Goal: Task Accomplishment & Management: Manage account settings

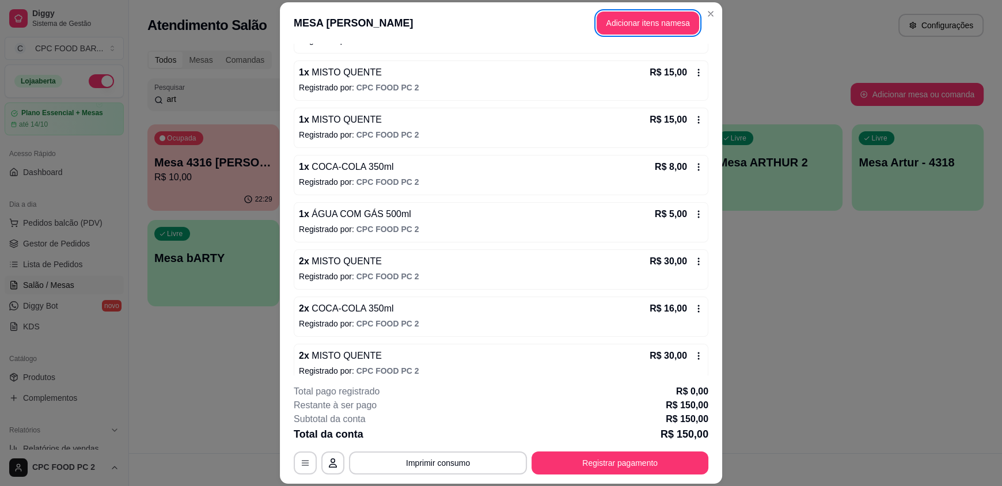
scroll to position [245, 0]
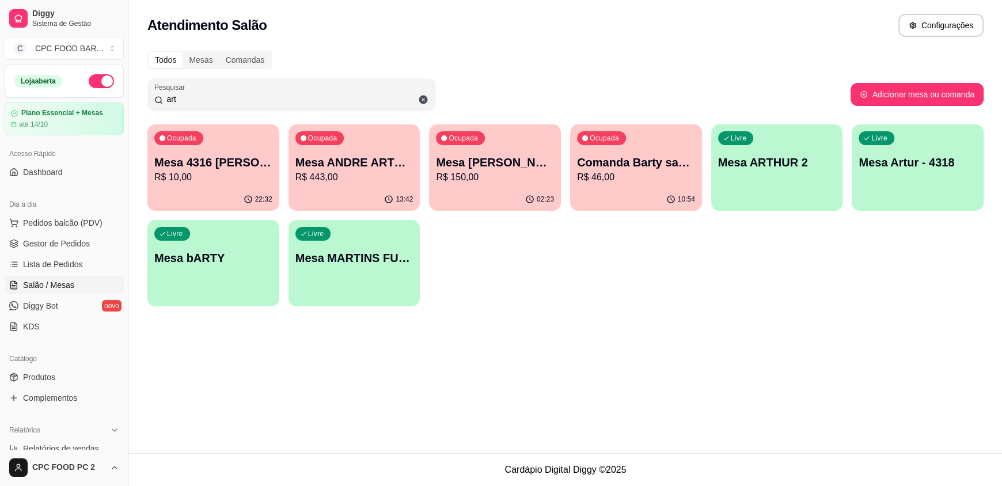
drag, startPoint x: 185, startPoint y: 97, endPoint x: 143, endPoint y: 93, distance: 42.2
click at [143, 93] on div "Todos Mesas Comandas Pesquisar art Adicionar mesa ou comanda Ocupada Mesa 4316 …" at bounding box center [565, 182] width 873 height 276
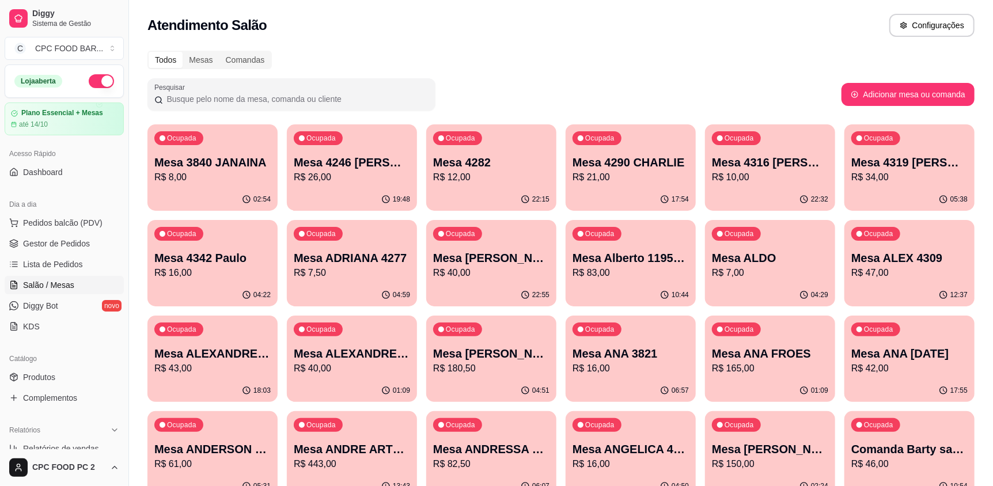
click at [218, 98] on input "Pesquisar" at bounding box center [296, 99] width 266 height 12
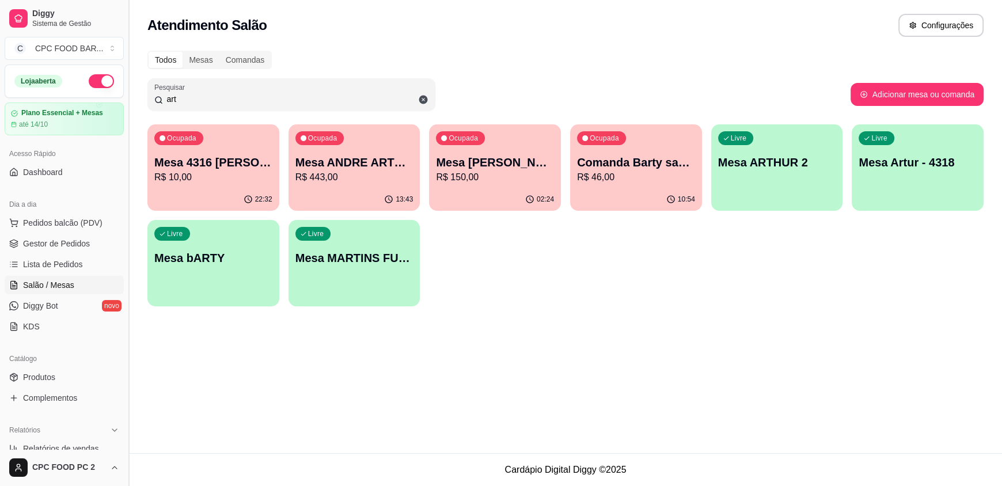
drag, startPoint x: 226, startPoint y: 98, endPoint x: 131, endPoint y: 86, distance: 95.8
click at [131, 86] on div "Diggy Sistema de Gestão C CPC FOOD BAR ... Loja aberta Plano Essencial + Mesas …" at bounding box center [501, 243] width 1002 height 486
type input "a"
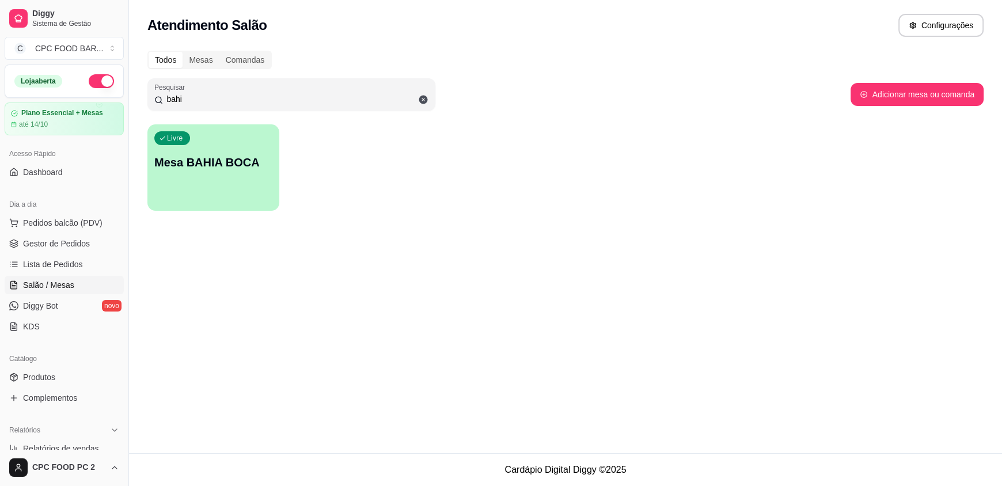
type input "bahi"
click at [184, 149] on div "Livre Mesa BAHIA BOCA" at bounding box center [213, 160] width 132 height 73
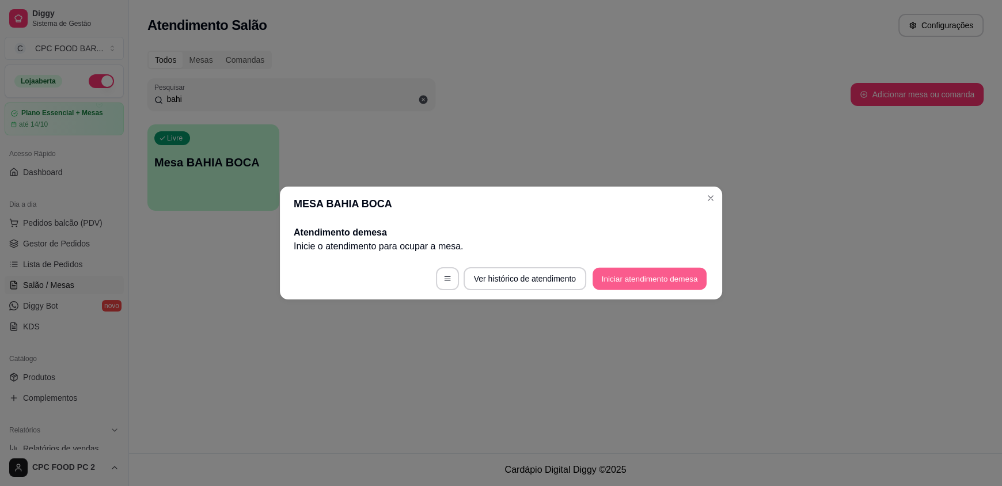
click at [633, 286] on button "Iniciar atendimento de mesa" at bounding box center [650, 279] width 114 height 22
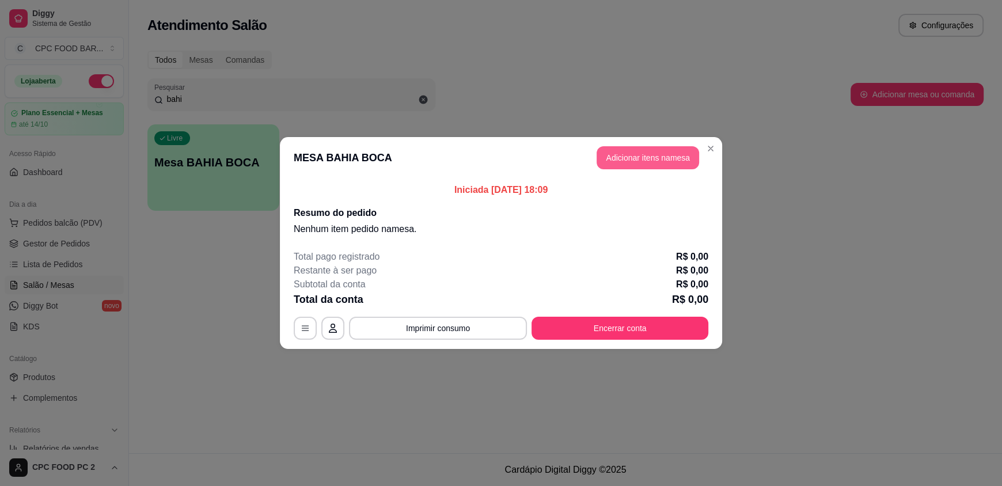
click at [622, 163] on button "Adicionar itens na mesa" at bounding box center [648, 157] width 103 height 23
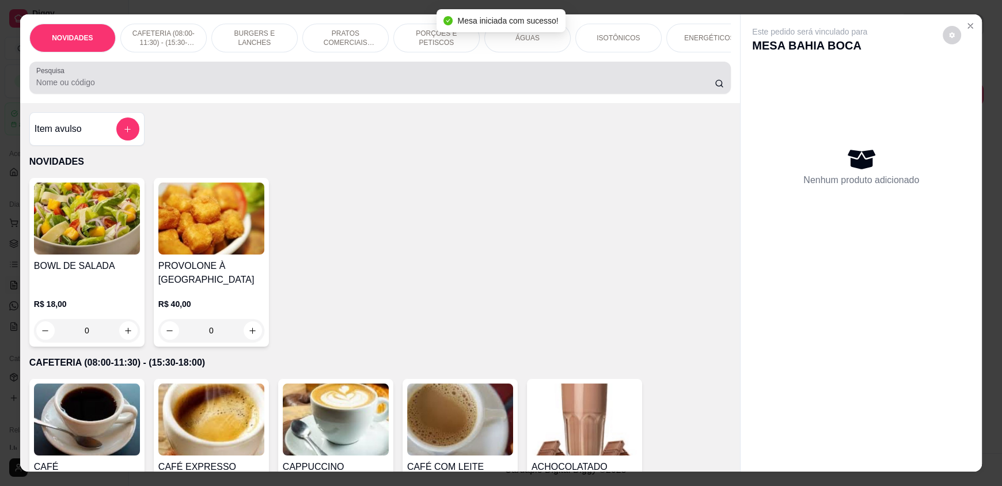
click at [375, 88] on input "Pesquisa" at bounding box center [375, 83] width 679 height 12
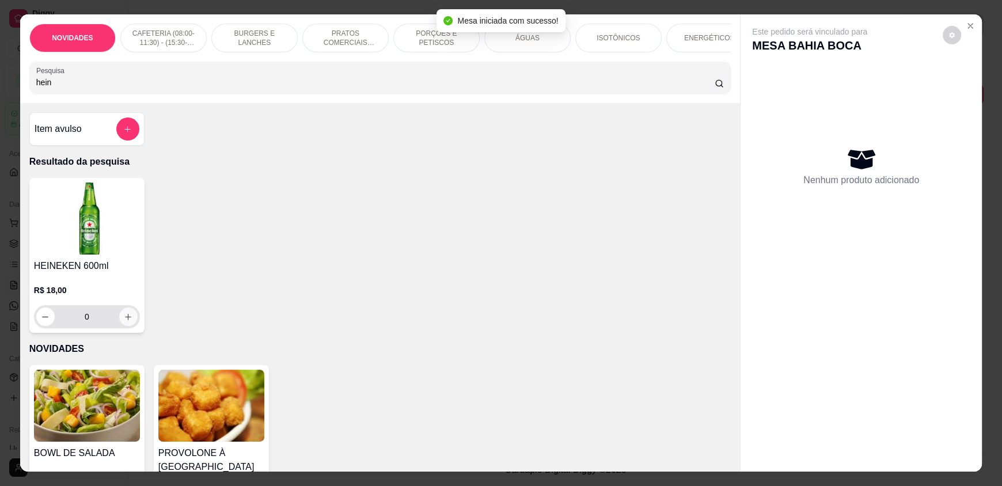
type input "hein"
click at [124, 321] on icon "increase-product-quantity" at bounding box center [128, 317] width 9 height 9
type input "1"
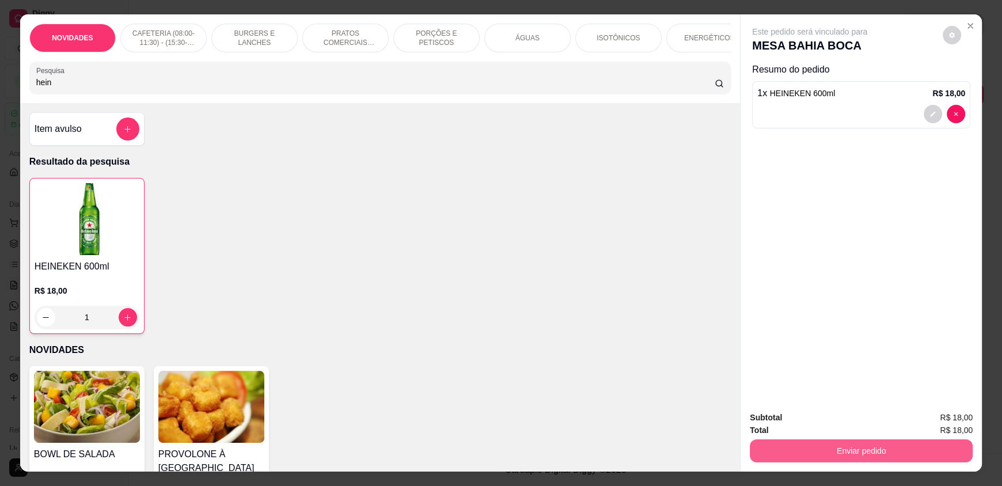
click at [786, 451] on button "Enviar pedido" at bounding box center [861, 450] width 223 height 23
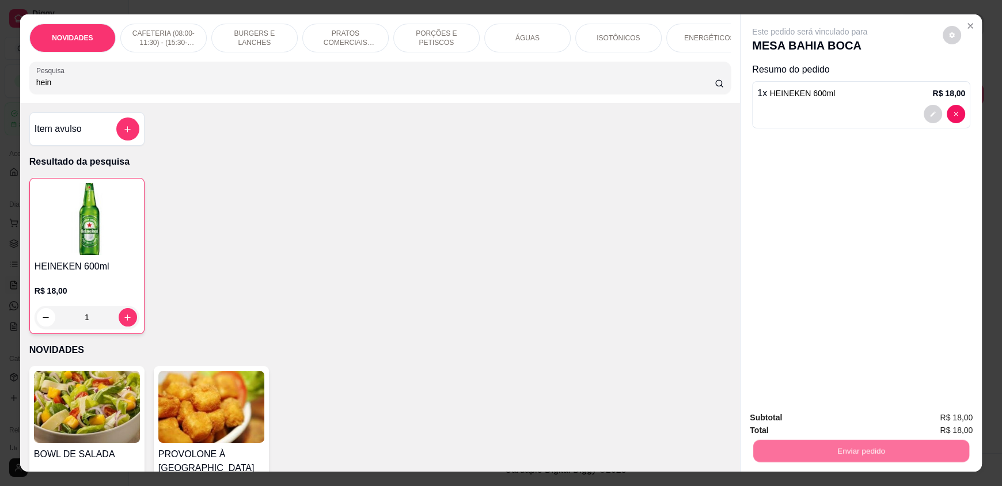
click at [786, 419] on button "Não registrar e enviar pedido" at bounding box center [823, 422] width 116 height 21
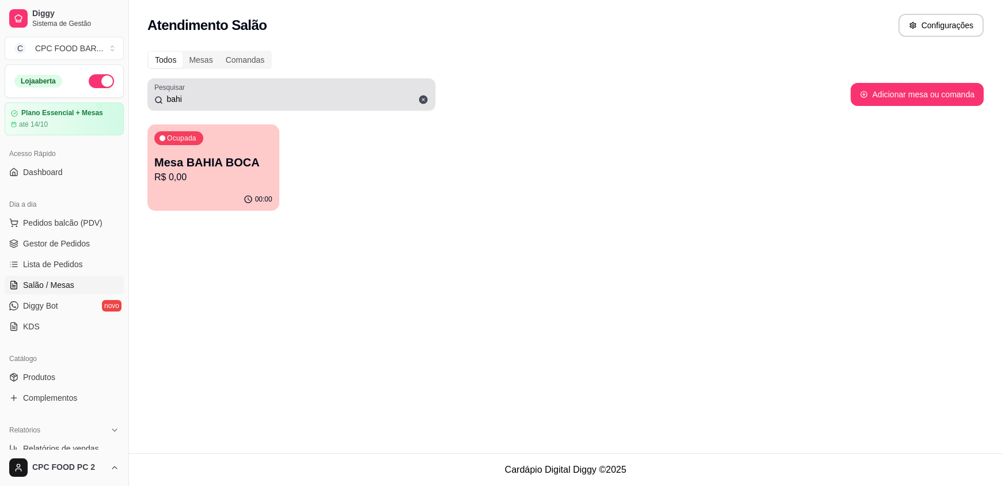
click at [422, 98] on icon at bounding box center [423, 99] width 10 height 10
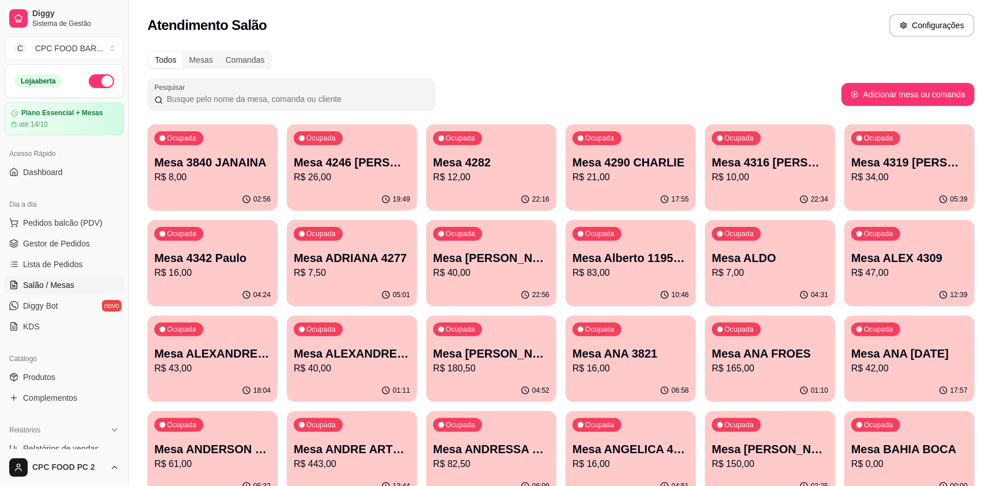
click at [345, 101] on input "Pesquisar" at bounding box center [296, 99] width 266 height 12
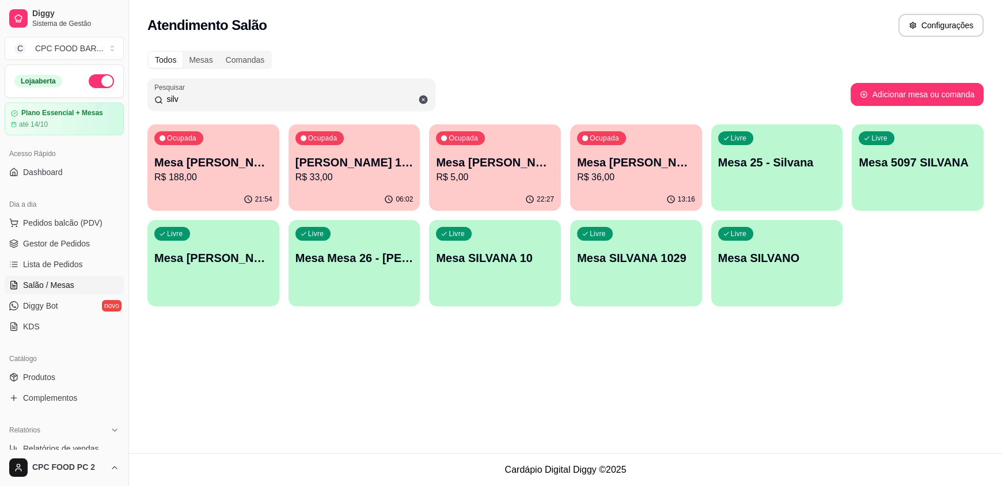
type input "silv"
click at [662, 171] on p "R$ 36,00" at bounding box center [636, 177] width 118 height 14
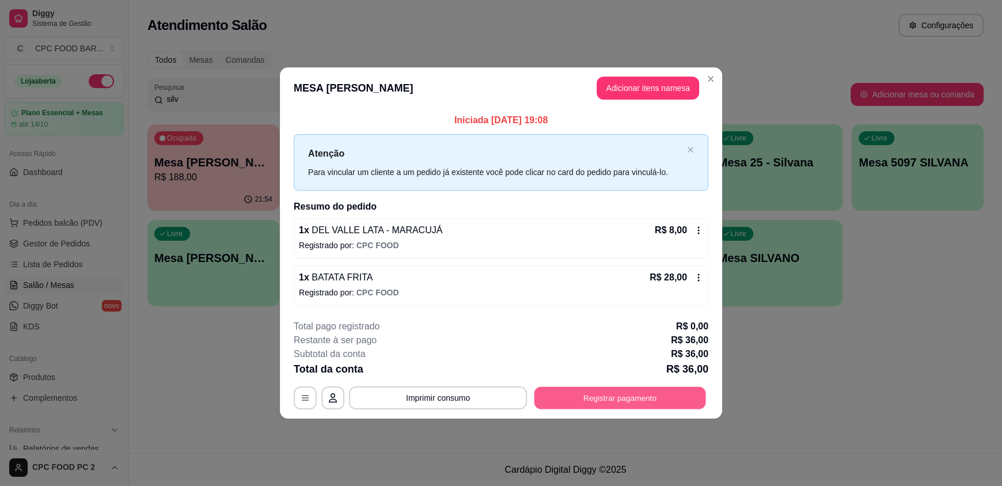
click at [606, 401] on button "Registrar pagamento" at bounding box center [621, 398] width 172 height 22
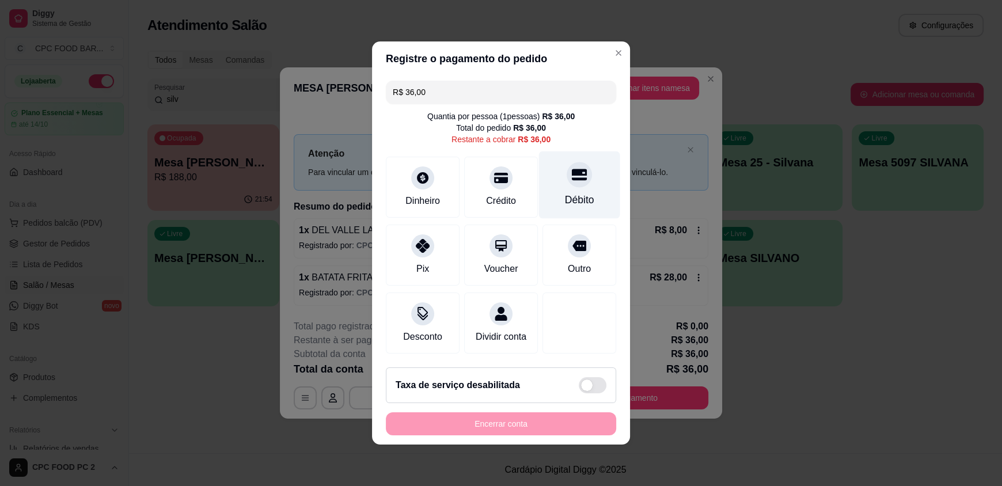
click at [581, 181] on div "Débito" at bounding box center [579, 184] width 81 height 67
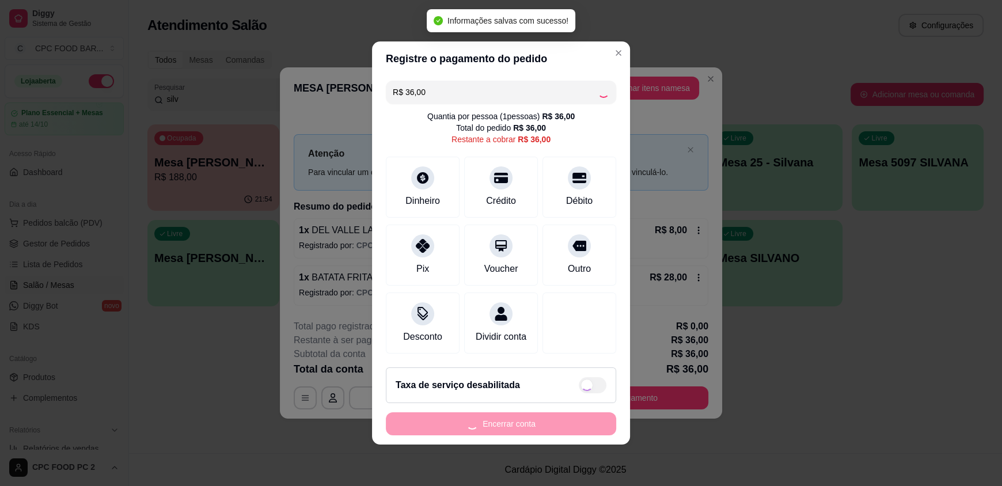
type input "R$ 0,00"
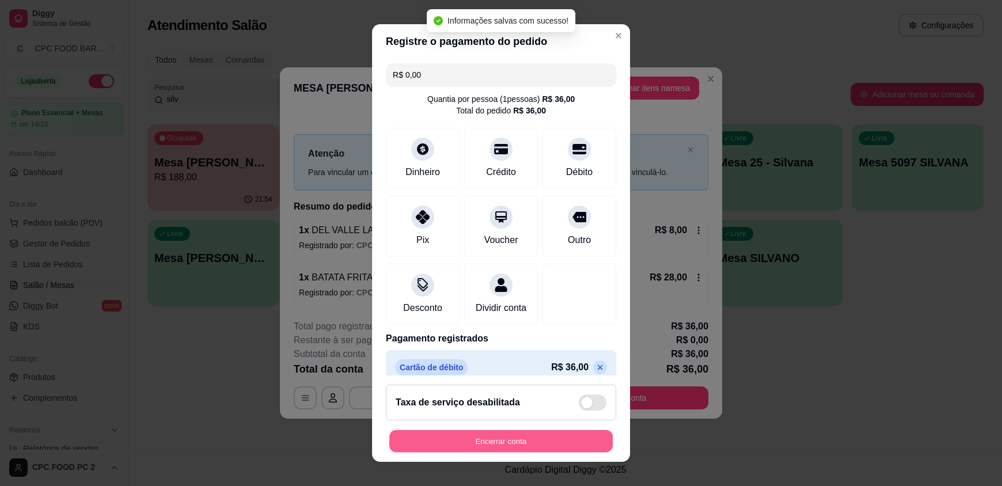
click at [493, 437] on button "Encerrar conta" at bounding box center [500, 441] width 223 height 22
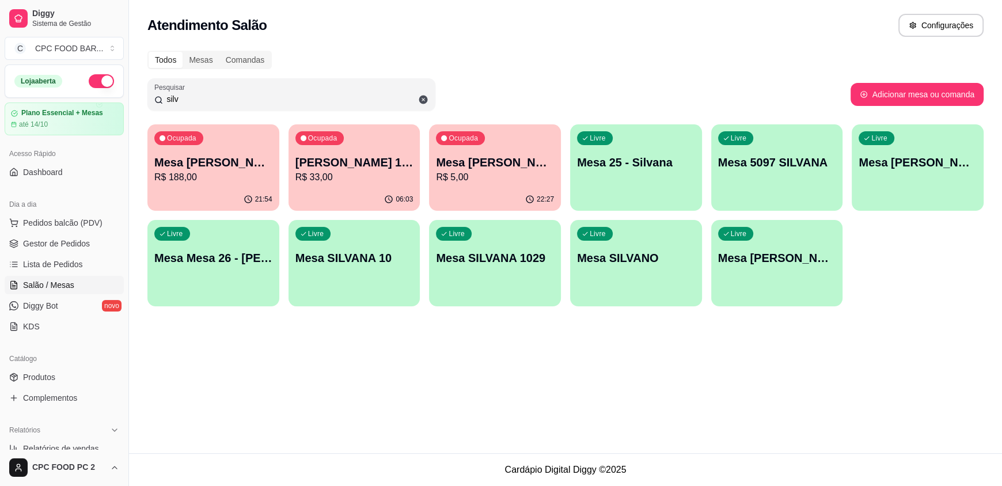
click at [771, 260] on p "Mesa [PERSON_NAME]" at bounding box center [777, 258] width 118 height 16
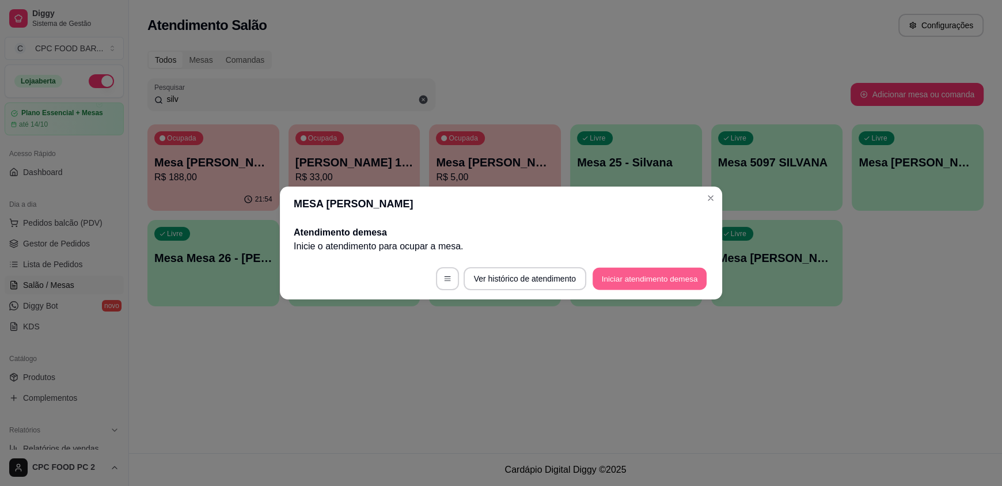
click at [636, 278] on button "Iniciar atendimento de mesa" at bounding box center [650, 279] width 114 height 22
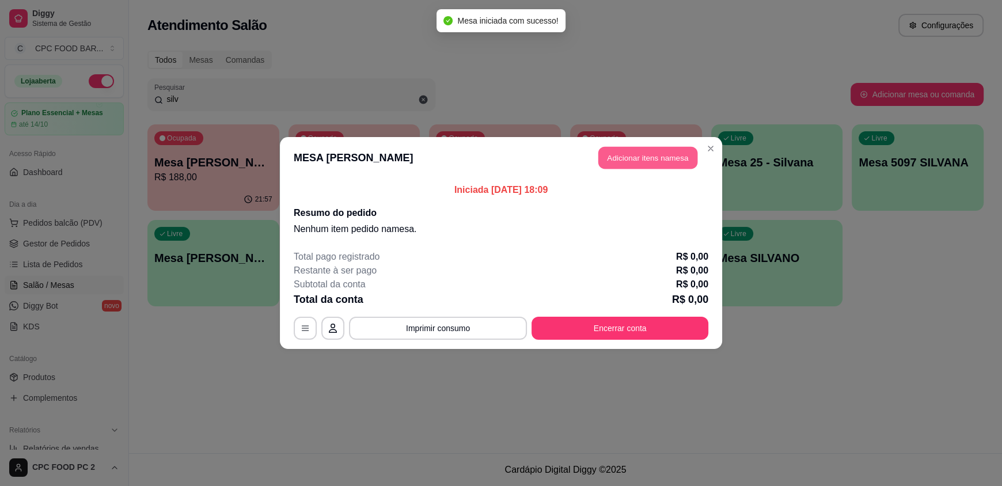
click at [625, 150] on button "Adicionar itens na mesa" at bounding box center [647, 158] width 99 height 22
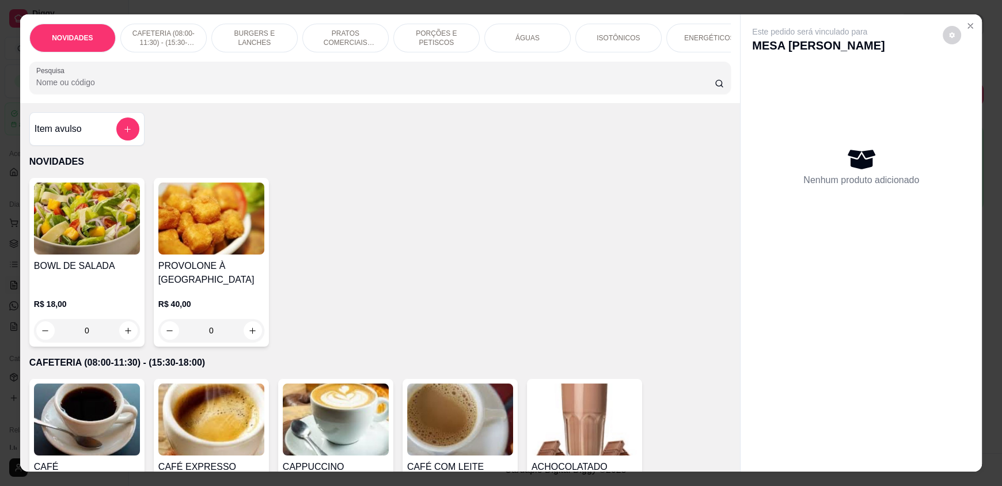
click at [217, 88] on input "Pesquisa" at bounding box center [375, 83] width 679 height 12
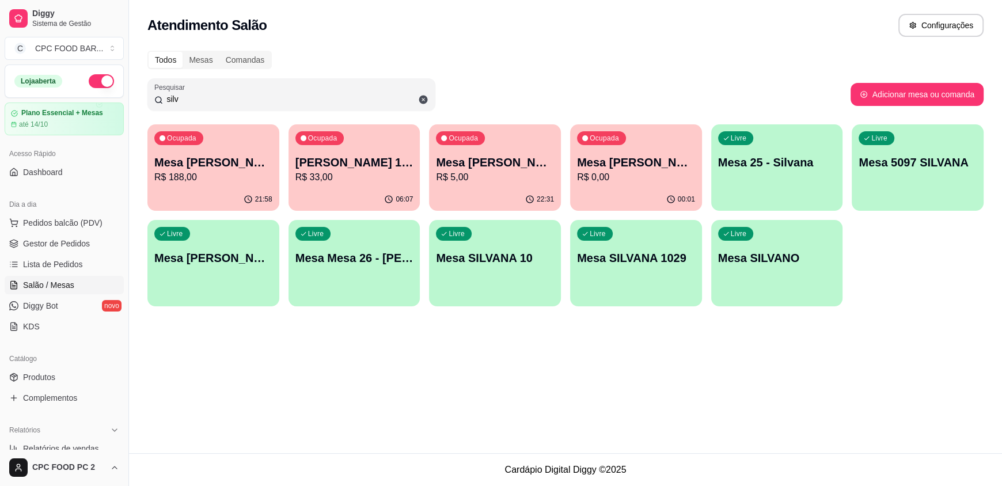
drag, startPoint x: 193, startPoint y: 95, endPoint x: 153, endPoint y: 88, distance: 40.9
click at [154, 89] on div "Pesquisar silv" at bounding box center [291, 94] width 288 height 32
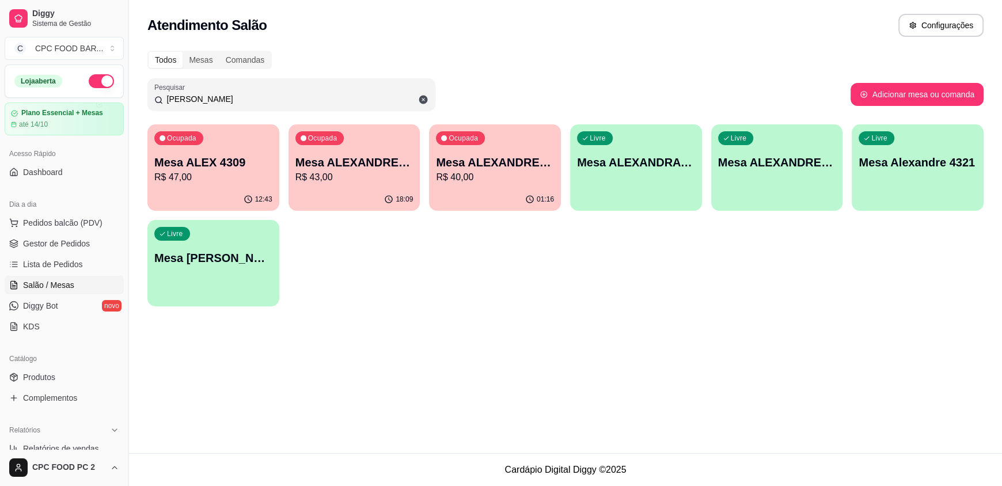
type input "[PERSON_NAME]"
click at [210, 165] on p "Mesa ALEX 4309" at bounding box center [213, 162] width 118 height 16
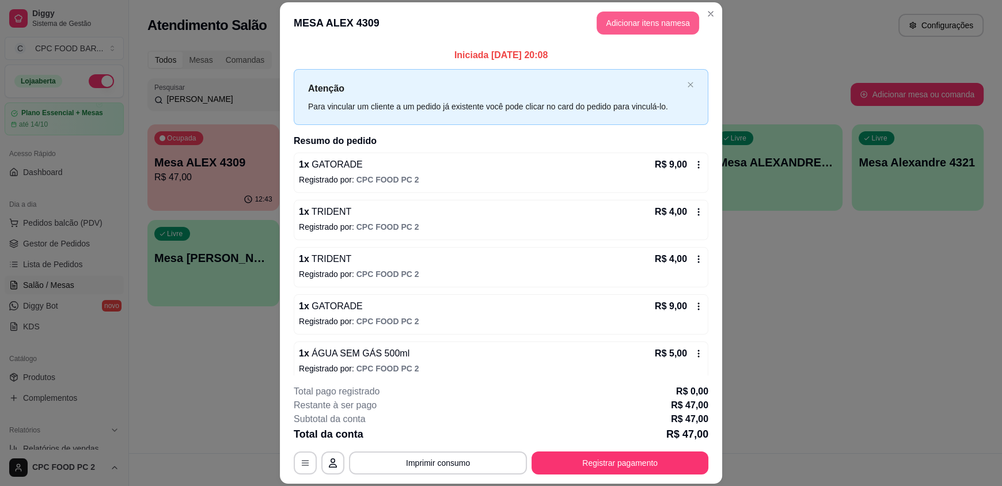
click at [615, 20] on button "Adicionar itens na mesa" at bounding box center [648, 23] width 103 height 23
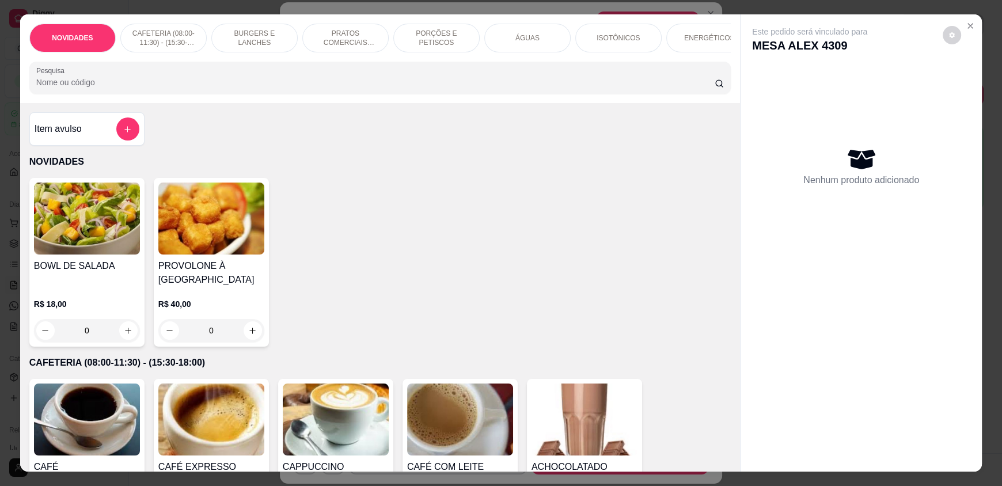
click at [541, 42] on div "ÁGUAS" at bounding box center [527, 38] width 86 height 29
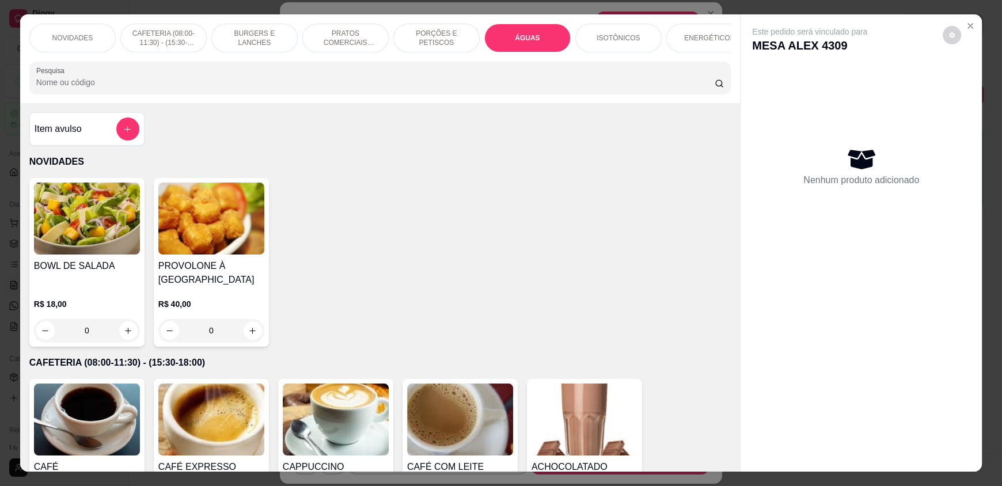
scroll to position [22, 0]
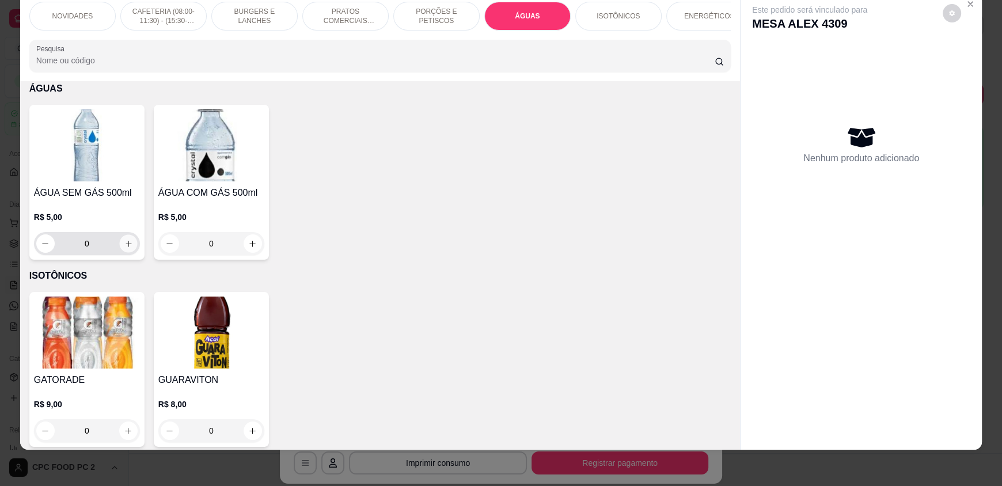
click at [124, 248] on icon "increase-product-quantity" at bounding box center [128, 244] width 9 height 9
type input "1"
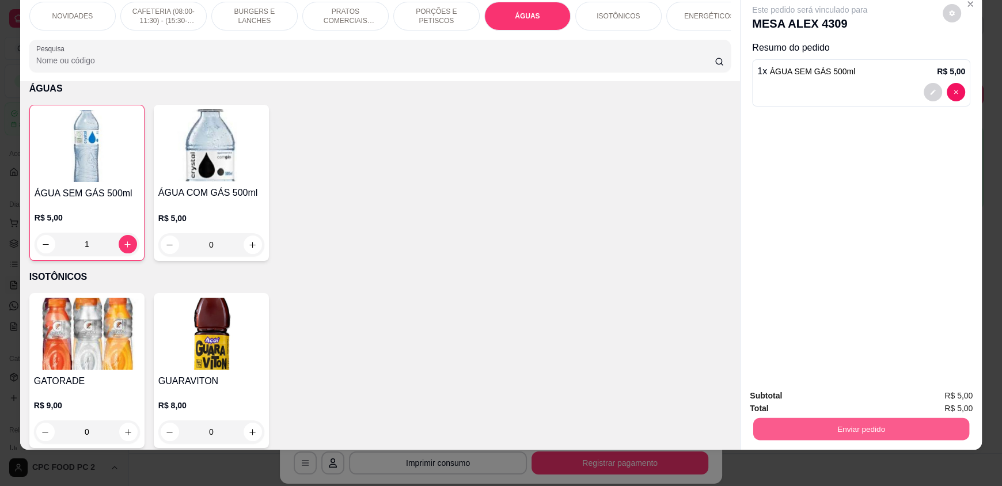
click at [874, 425] on button "Enviar pedido" at bounding box center [861, 429] width 216 height 22
click at [845, 397] on button "Não registrar e enviar pedido" at bounding box center [823, 399] width 116 height 21
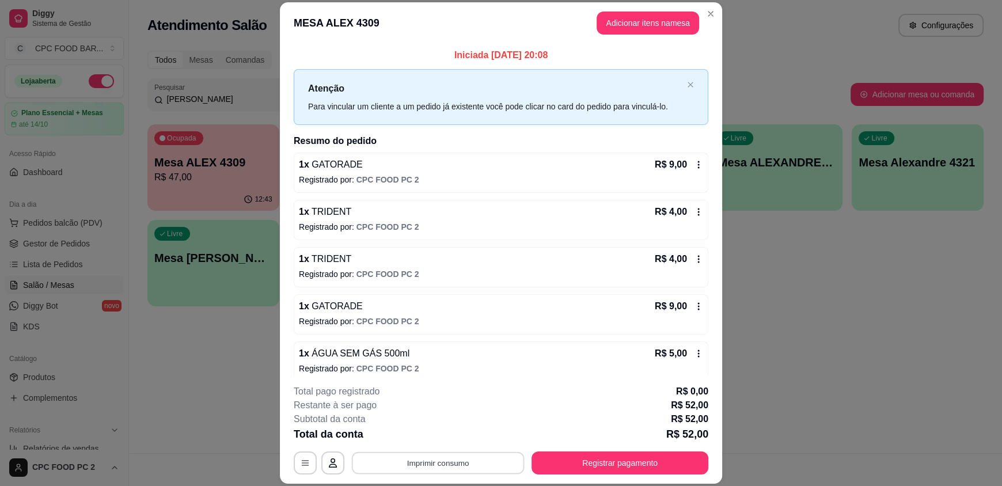
click at [422, 454] on button "Imprimir consumo" at bounding box center [438, 463] width 173 height 22
click at [437, 437] on button "IMPRESSORA" at bounding box center [437, 436] width 81 height 18
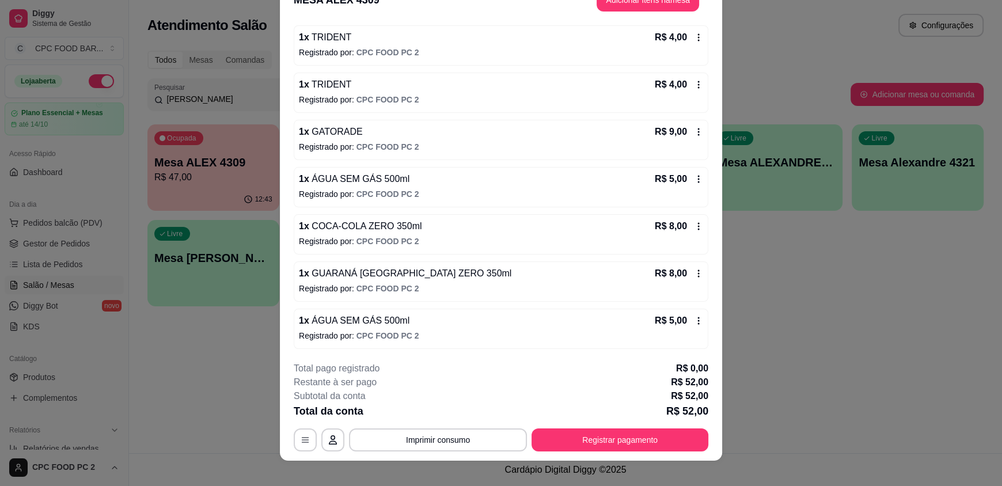
scroll to position [34, 0]
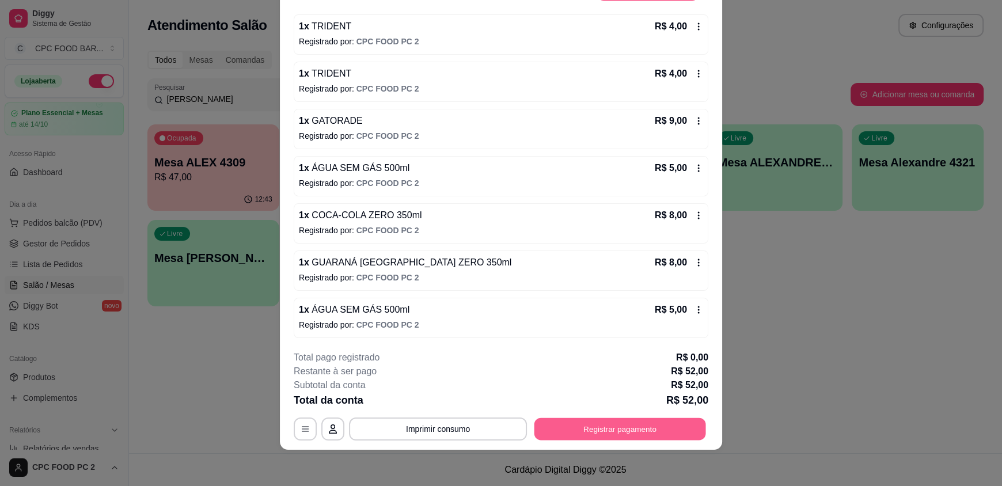
click at [570, 422] on button "Registrar pagamento" at bounding box center [621, 429] width 172 height 22
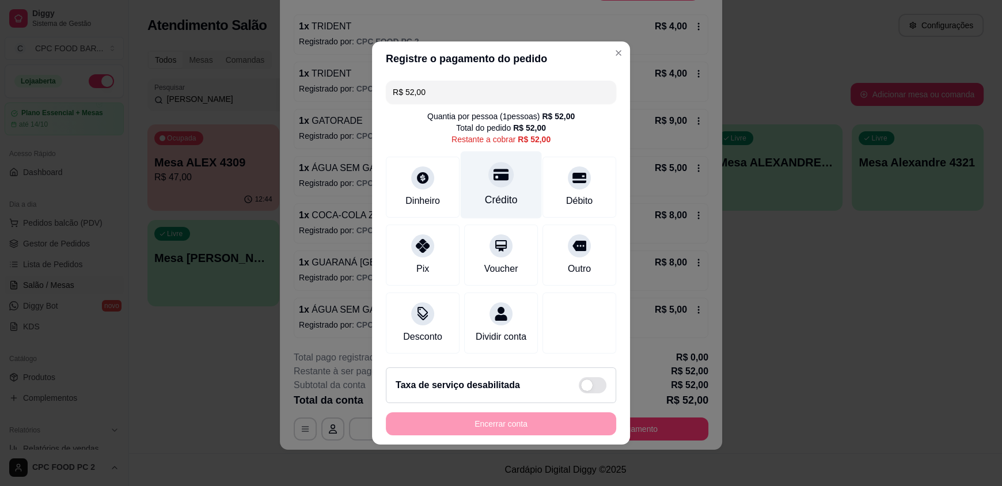
click at [502, 179] on div "Crédito" at bounding box center [501, 184] width 81 height 67
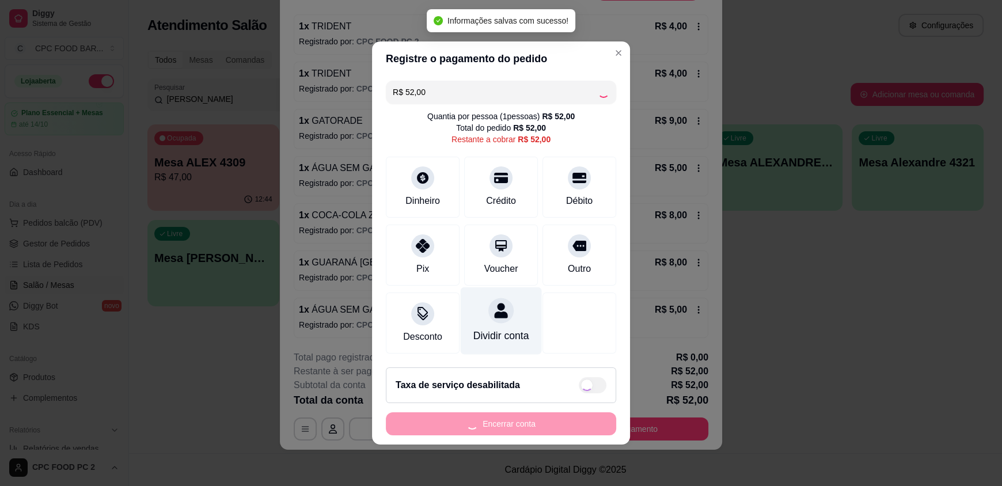
type input "R$ 0,00"
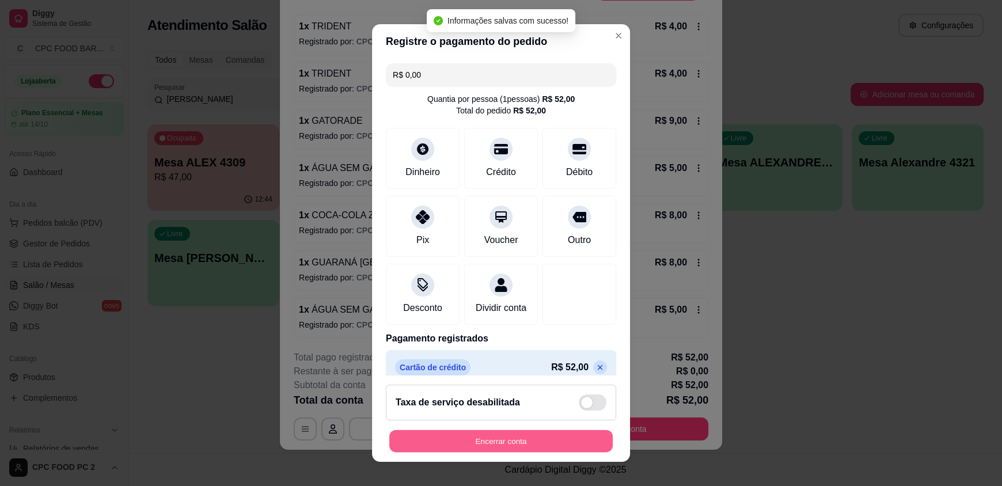
click at [488, 441] on button "Encerrar conta" at bounding box center [500, 441] width 223 height 22
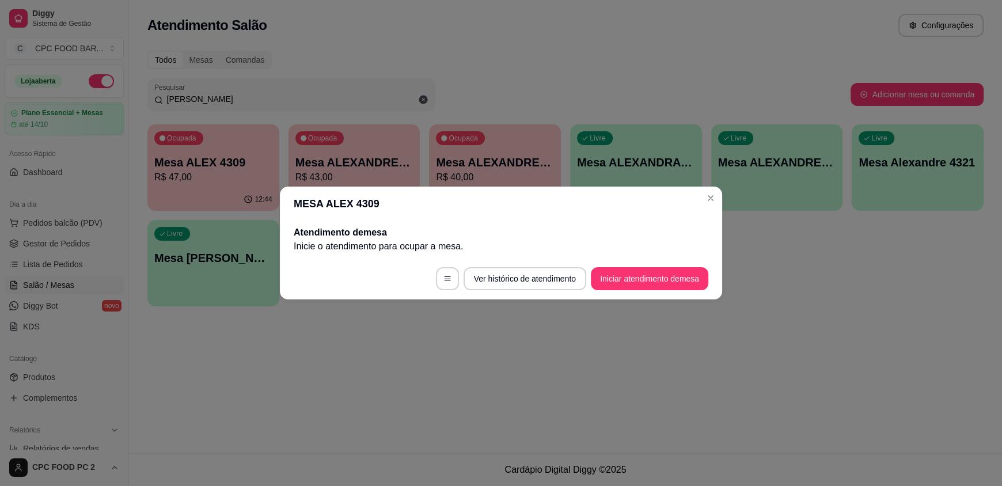
scroll to position [0, 0]
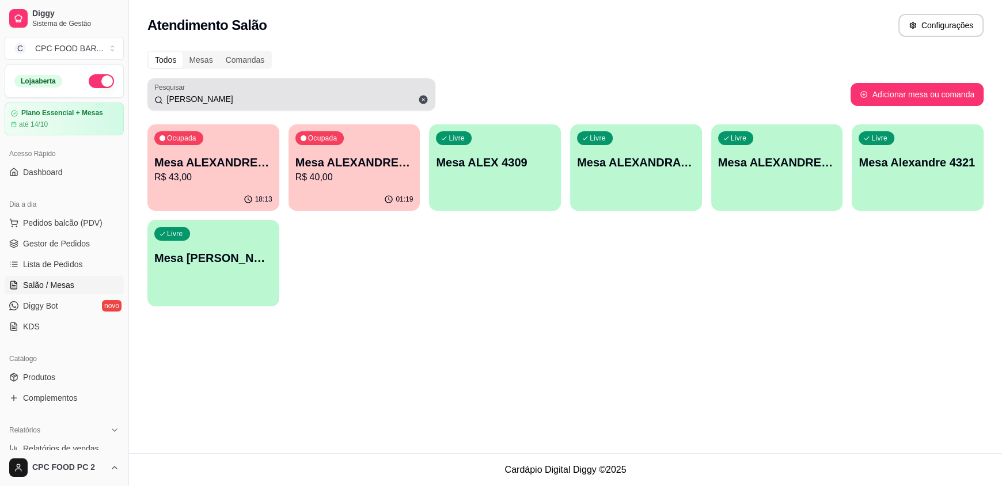
click at [426, 97] on icon at bounding box center [423, 100] width 9 height 9
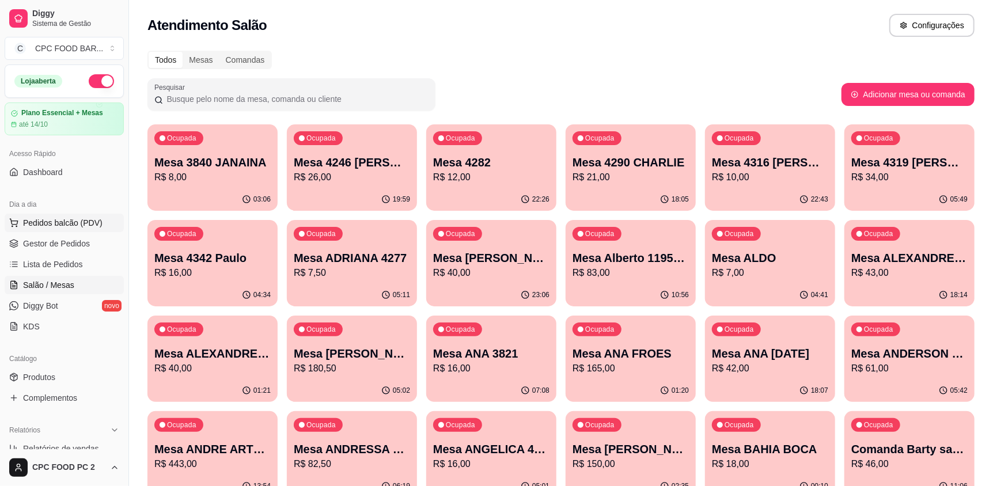
click at [37, 215] on button "Pedidos balcão (PDV)" at bounding box center [64, 223] width 119 height 18
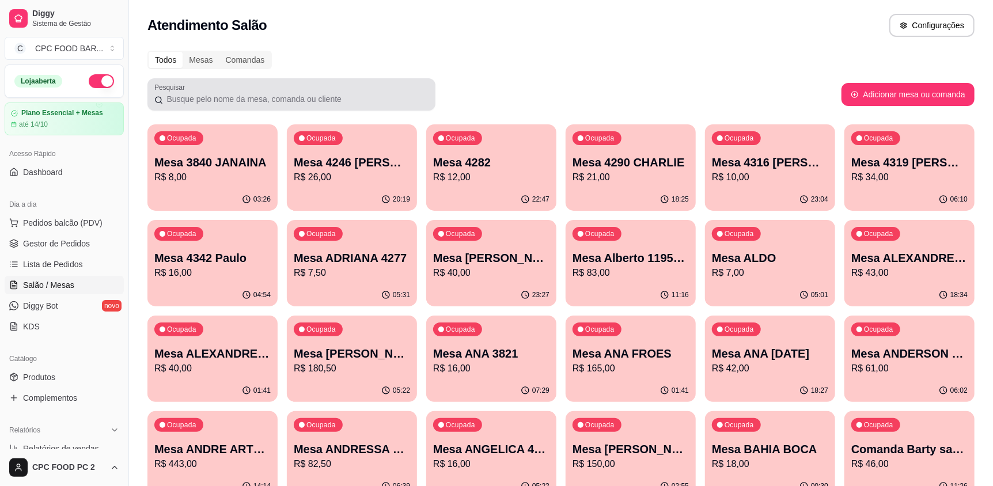
click at [183, 104] on input "Pesquisar" at bounding box center [296, 99] width 266 height 12
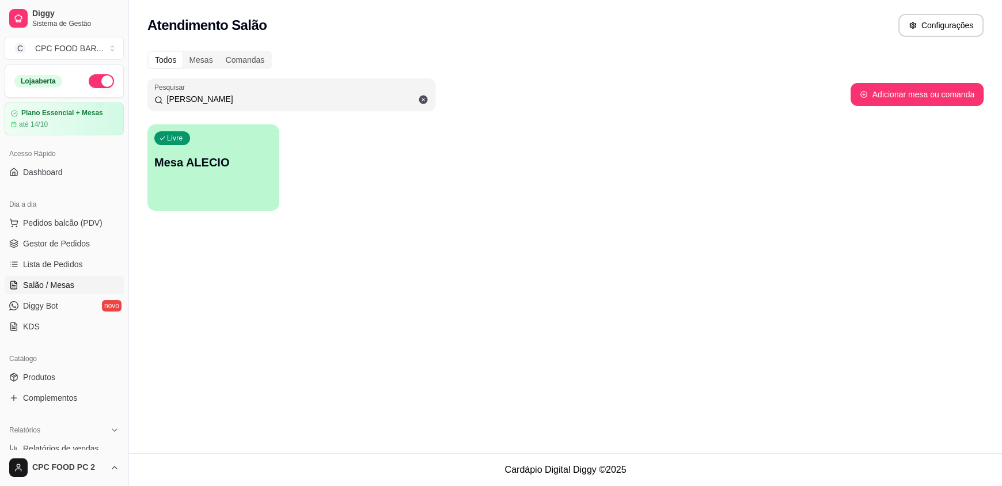
type input "[PERSON_NAME]"
click at [208, 170] on div "Livre Mesa ALECIO" at bounding box center [213, 161] width 128 height 70
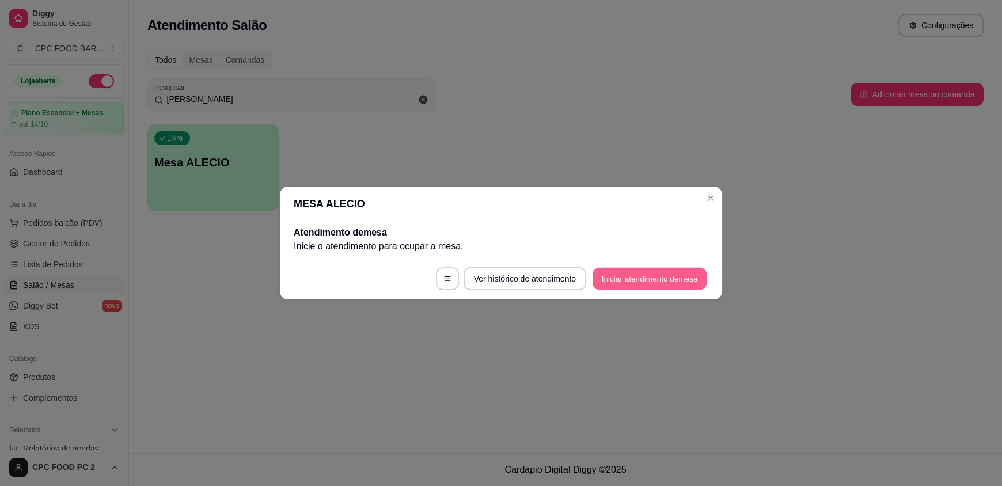
click at [617, 276] on button "Iniciar atendimento de mesa" at bounding box center [650, 279] width 114 height 22
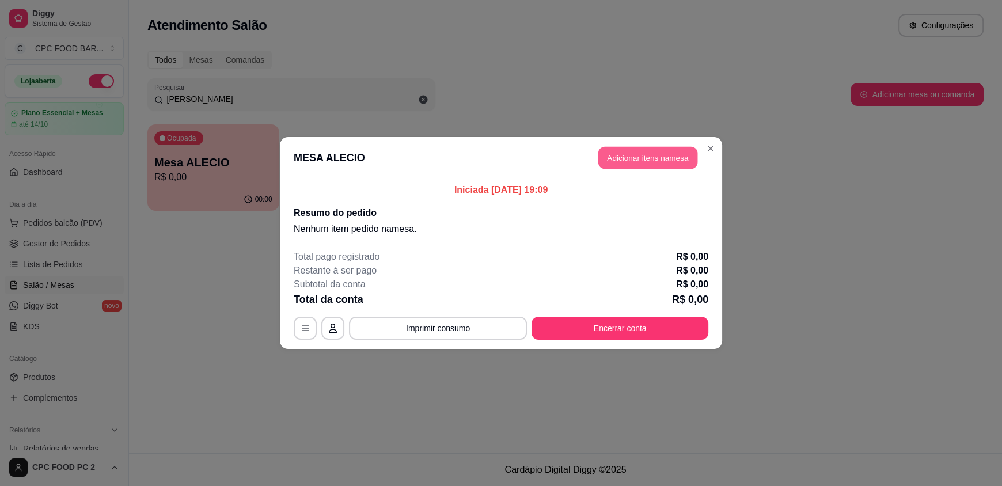
click at [648, 160] on button "Adicionar itens na mesa" at bounding box center [647, 158] width 99 height 22
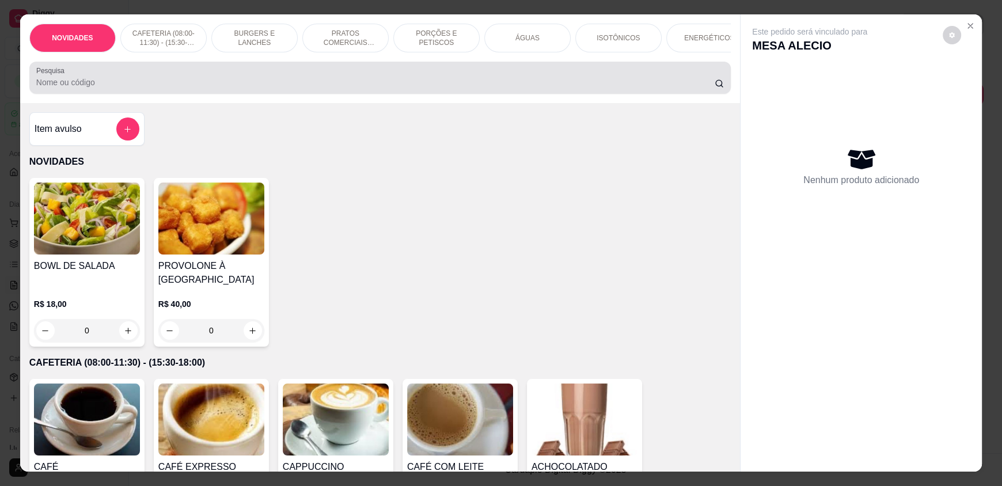
click at [414, 94] on div "Pesquisa" at bounding box center [380, 78] width 702 height 32
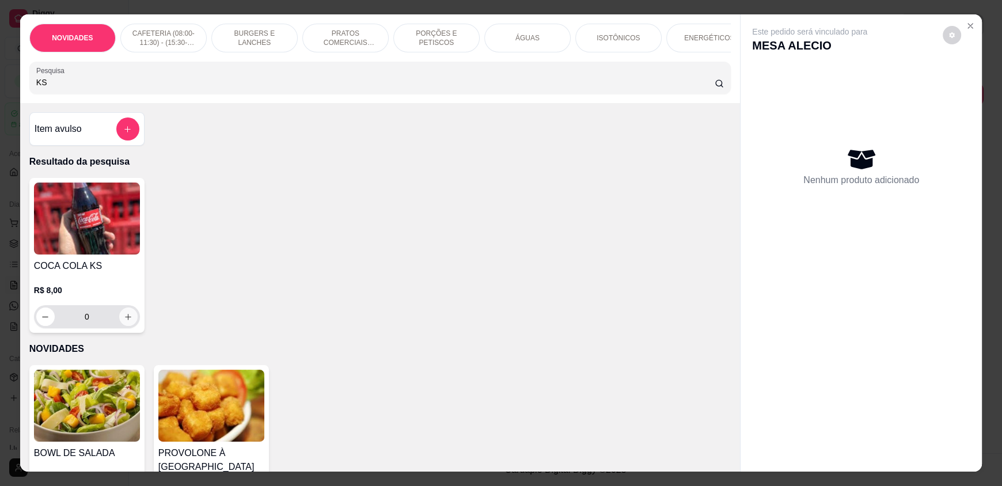
type input "KS"
click at [119, 326] on button "increase-product-quantity" at bounding box center [128, 317] width 18 height 18
type input "1"
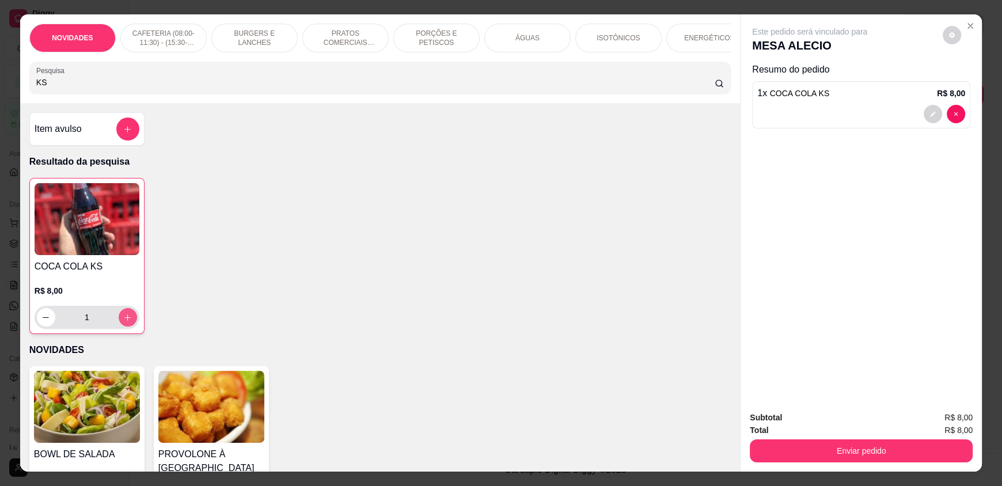
click at [119, 327] on button "increase-product-quantity" at bounding box center [128, 317] width 18 height 18
type input "2"
drag, startPoint x: 125, startPoint y: 93, endPoint x: 0, endPoint y: 100, distance: 125.2
click at [0, 100] on div "NOVIDADES CAFETERIA (08:00-11:30) - (15:30-18:00) BURGERS E LANCHES PRATOS COME…" at bounding box center [501, 243] width 1002 height 486
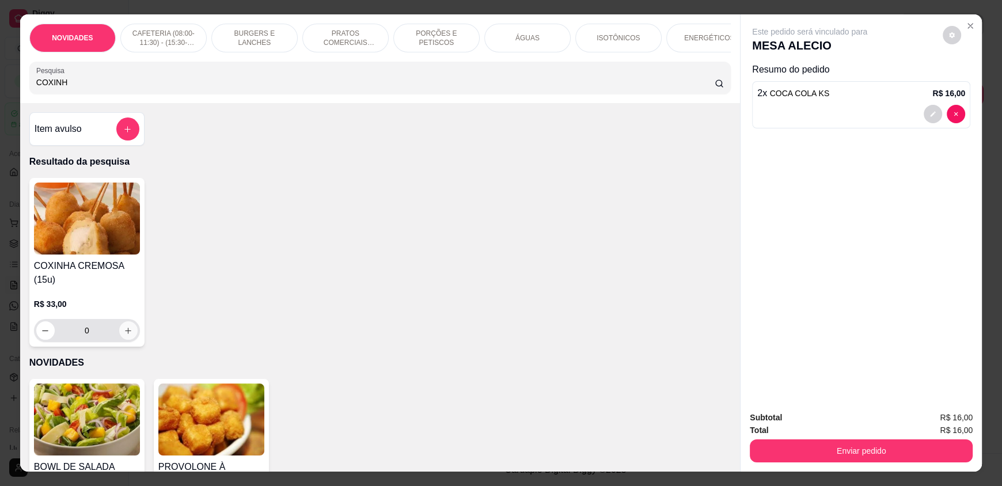
type input "COXINH"
click at [126, 334] on icon "increase-product-quantity" at bounding box center [129, 331] width 6 height 6
type input "1"
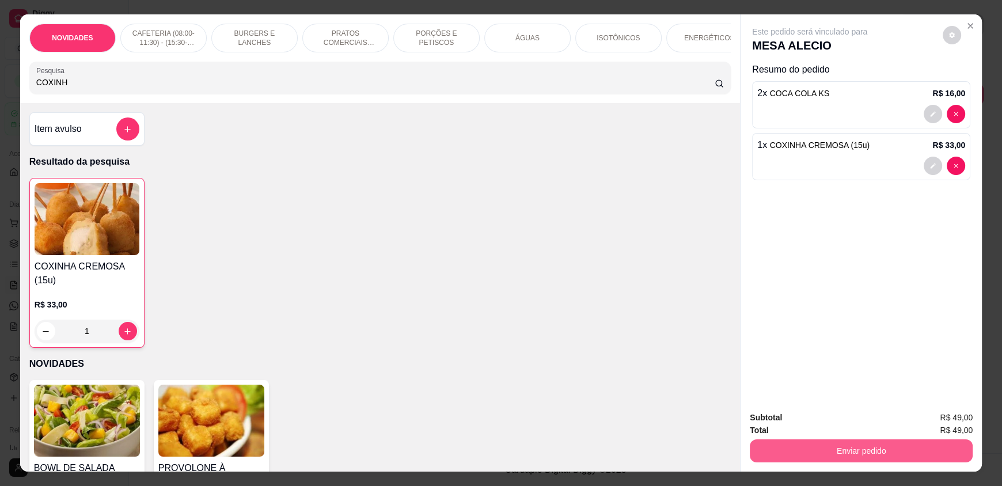
click at [769, 449] on button "Enviar pedido" at bounding box center [861, 450] width 223 height 23
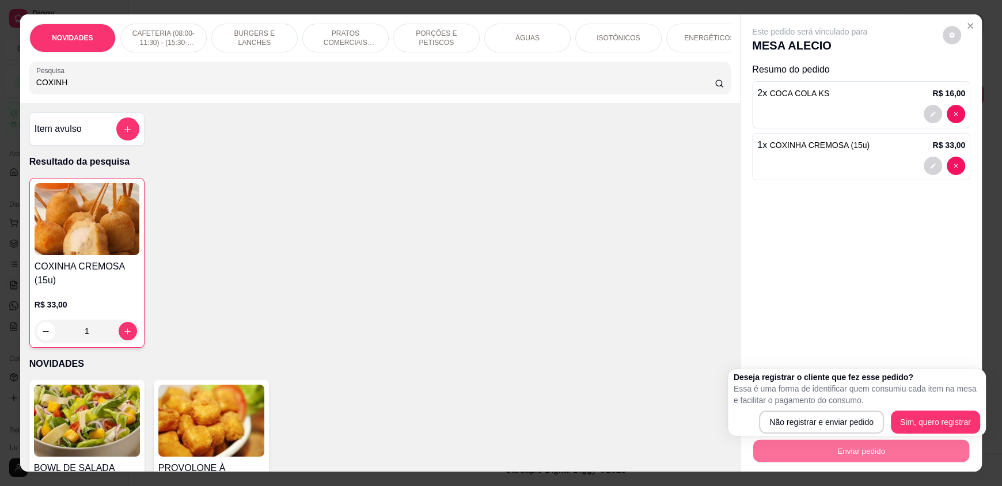
click at [665, 410] on body "Diggy Sistema de Gestão C CPC FOOD BAR ... Loja aberta Plano Essencial + Mesas …" at bounding box center [501, 243] width 1002 height 486
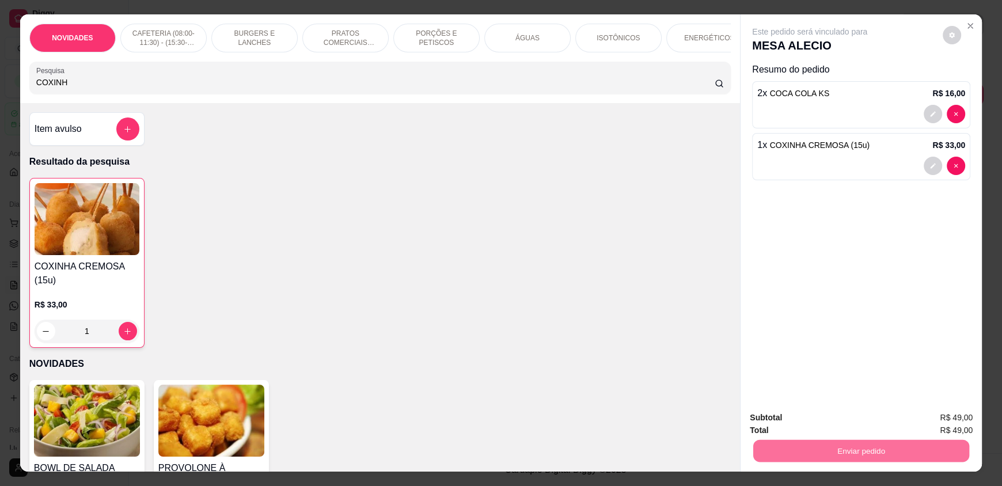
click at [798, 322] on div "Este pedido será vinculado para MESA [PERSON_NAME] do pedido 2 x COCA COLA KS R…" at bounding box center [861, 207] width 241 height 387
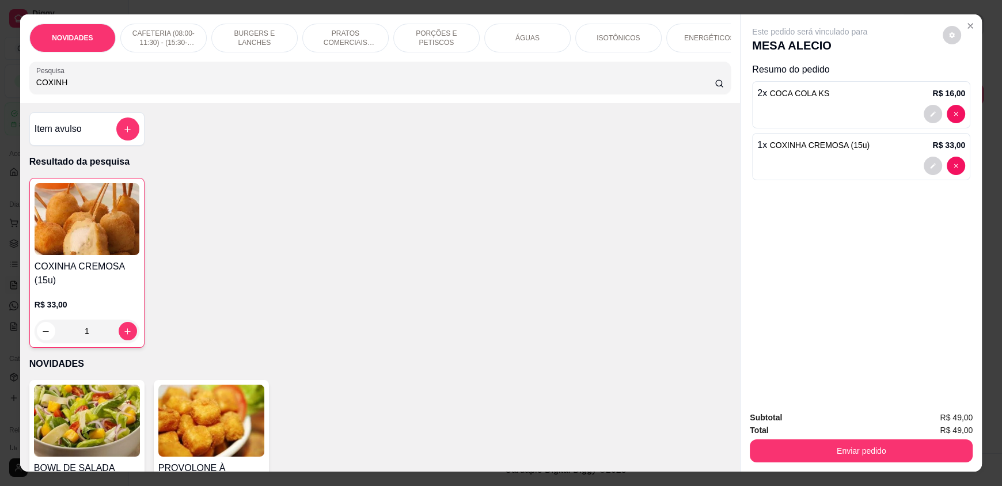
drag, startPoint x: 229, startPoint y: 96, endPoint x: 0, endPoint y: 105, distance: 228.9
click at [0, 105] on div "NOVIDADES CAFETERIA (08:00-11:30) - (15:30-18:00) BURGERS E LANCHES PRATOS COME…" at bounding box center [501, 243] width 1002 height 486
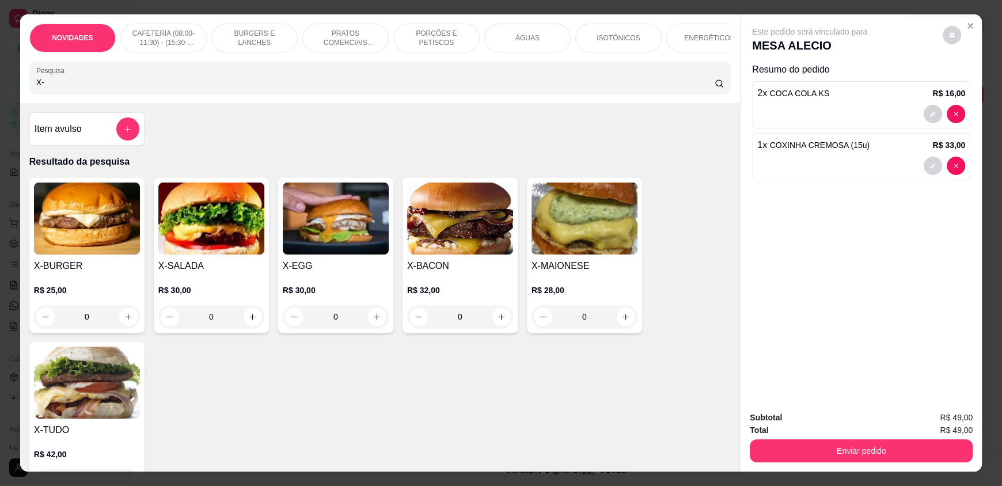
type input "X-"
click at [254, 325] on div "0" at bounding box center [211, 316] width 106 height 23
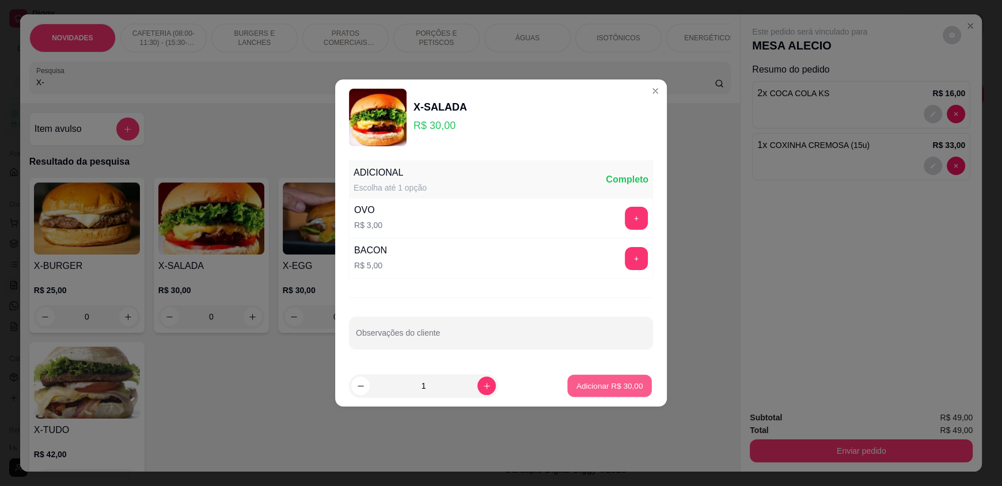
click at [603, 389] on p "Adicionar R$ 30,00" at bounding box center [610, 385] width 67 height 11
type input "1"
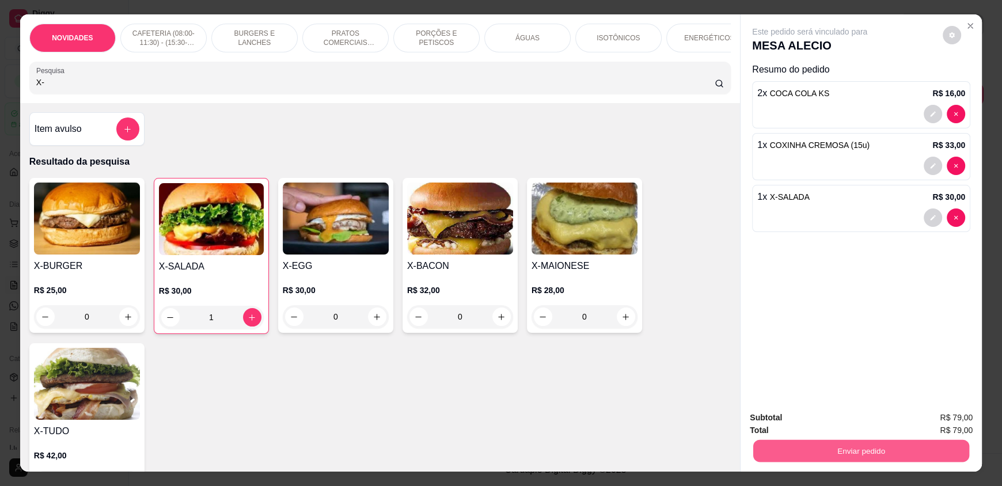
click at [834, 449] on button "Enviar pedido" at bounding box center [861, 450] width 216 height 22
click at [803, 425] on button "Não registrar e enviar pedido" at bounding box center [823, 422] width 116 height 21
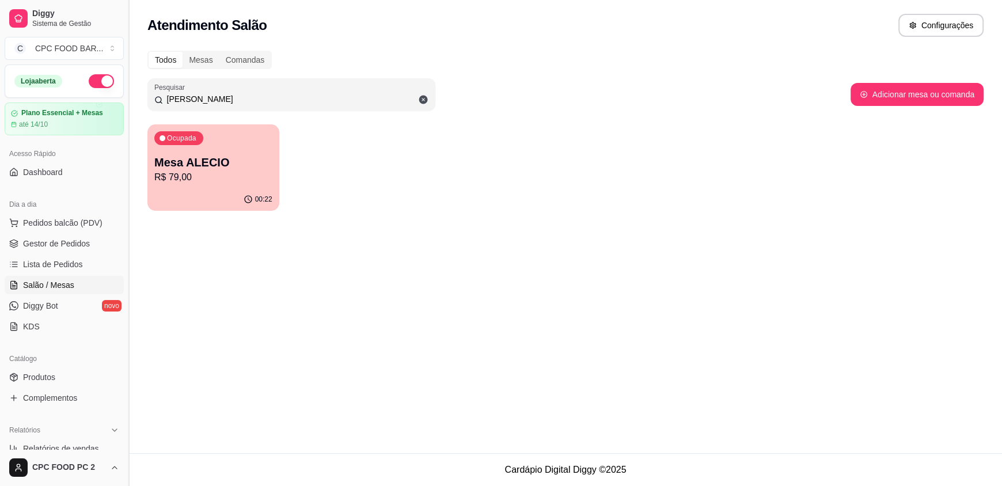
drag, startPoint x: 234, startPoint y: 104, endPoint x: 130, endPoint y: 94, distance: 104.1
click at [130, 94] on div "Diggy Sistema de Gestão C CPC FOOD BAR ... Loja aberta Plano Essencial + Mesas …" at bounding box center [501, 243] width 1002 height 486
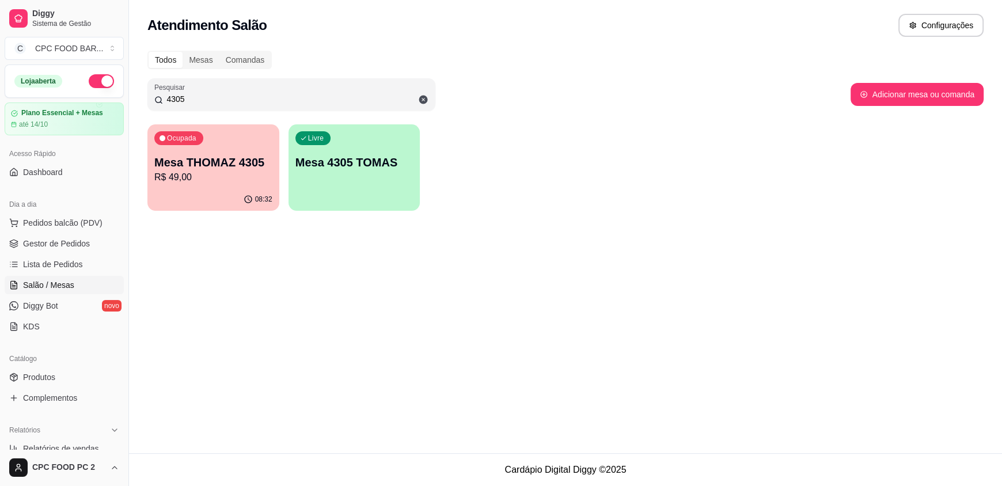
type input "4305"
click at [194, 146] on div "Ocupada Mesa THOMAZ 4305 R$ 49,00" at bounding box center [213, 156] width 132 height 64
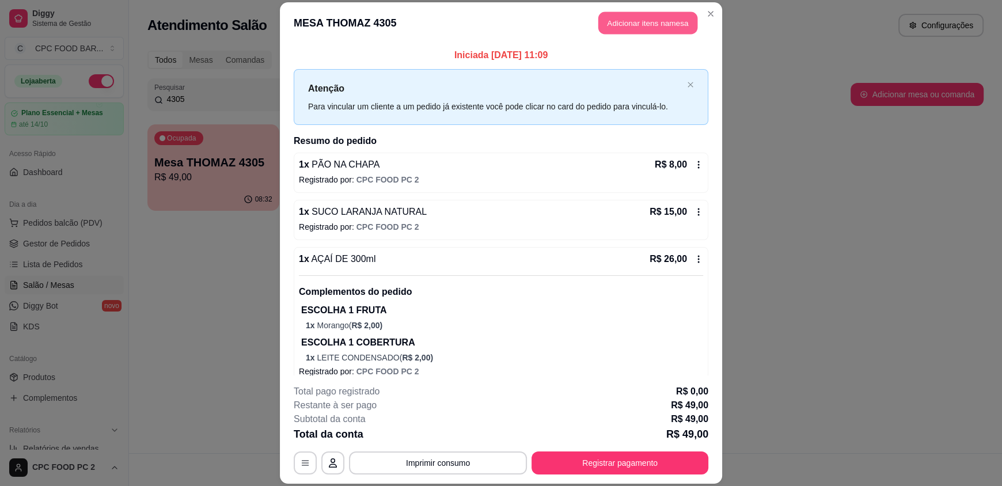
click at [620, 26] on button "Adicionar itens na mesa" at bounding box center [647, 23] width 99 height 22
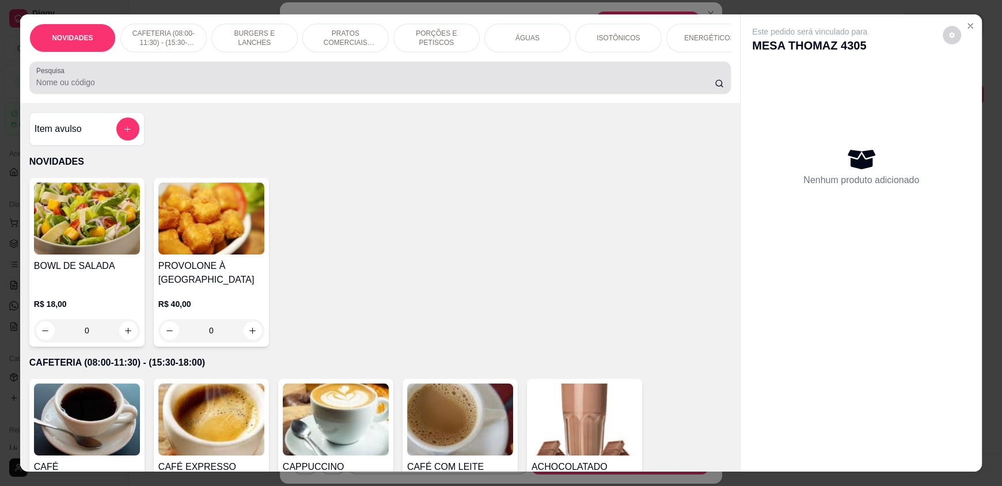
click at [316, 89] on div at bounding box center [380, 77] width 688 height 23
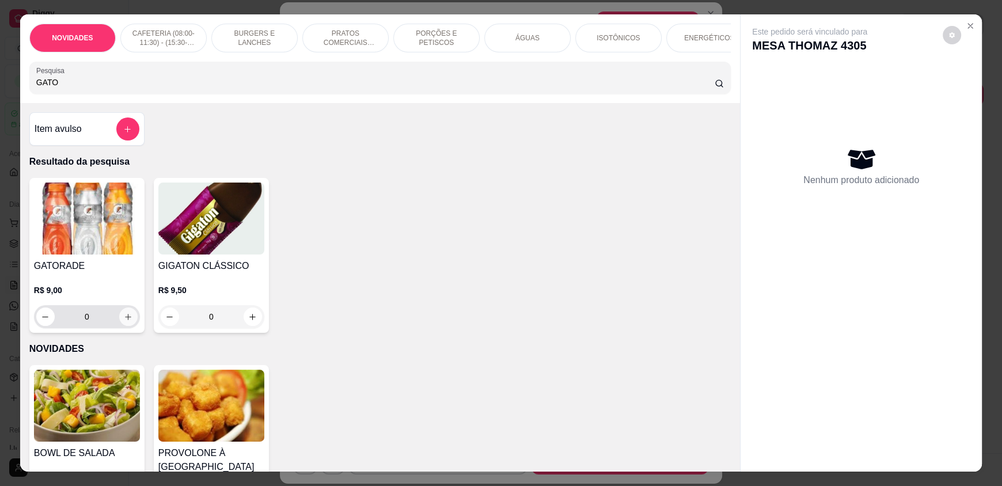
type input "GATO"
click at [126, 320] on icon "increase-product-quantity" at bounding box center [129, 317] width 6 height 6
type input "1"
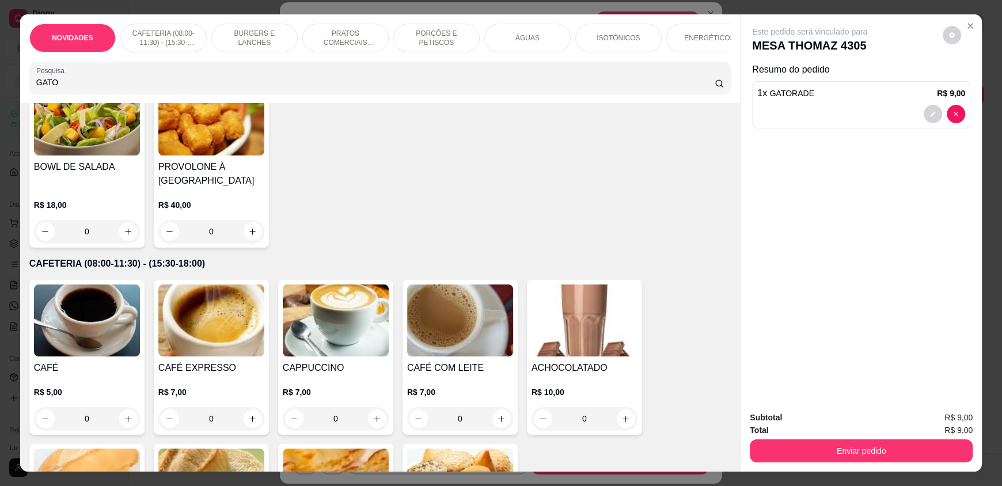
scroll to position [575, 0]
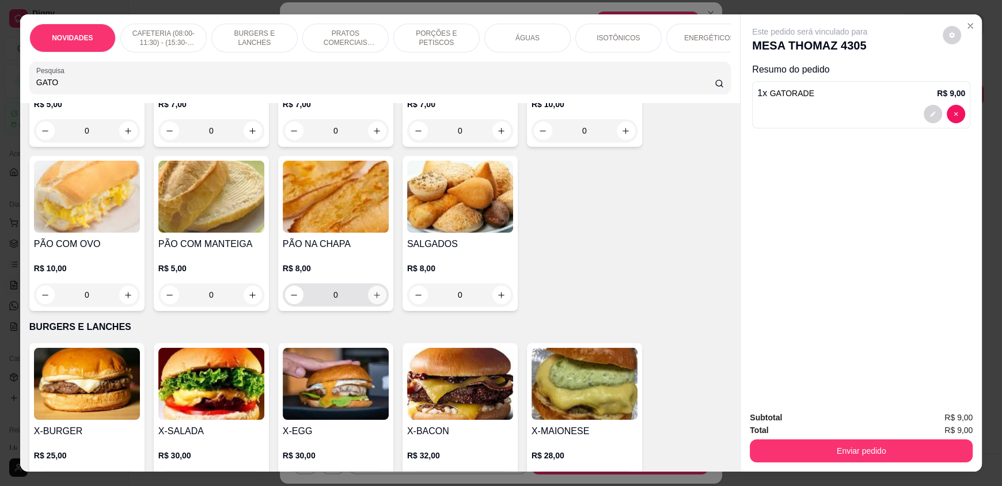
click at [376, 300] on icon "increase-product-quantity" at bounding box center [377, 295] width 9 height 9
type input "1"
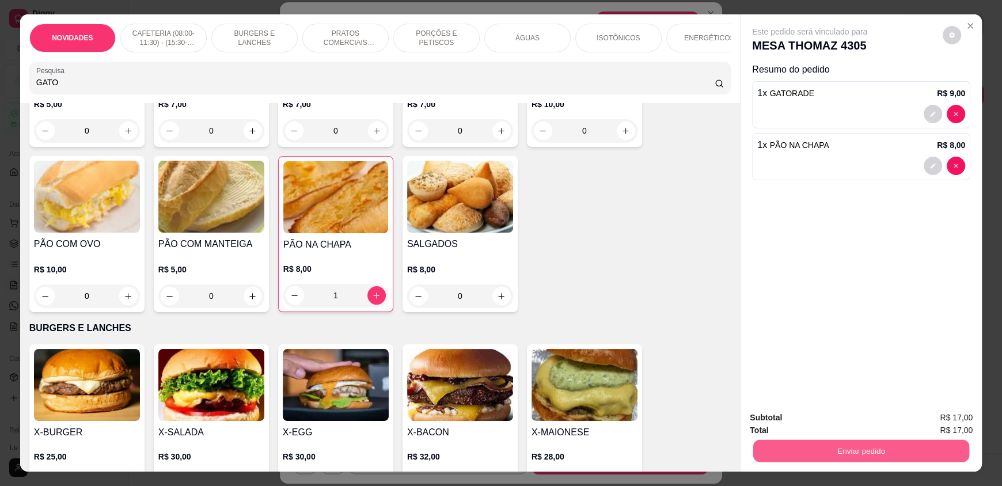
click at [872, 446] on button "Enviar pedido" at bounding box center [861, 450] width 216 height 22
click at [857, 424] on button "Não registrar e enviar pedido" at bounding box center [823, 423] width 120 height 22
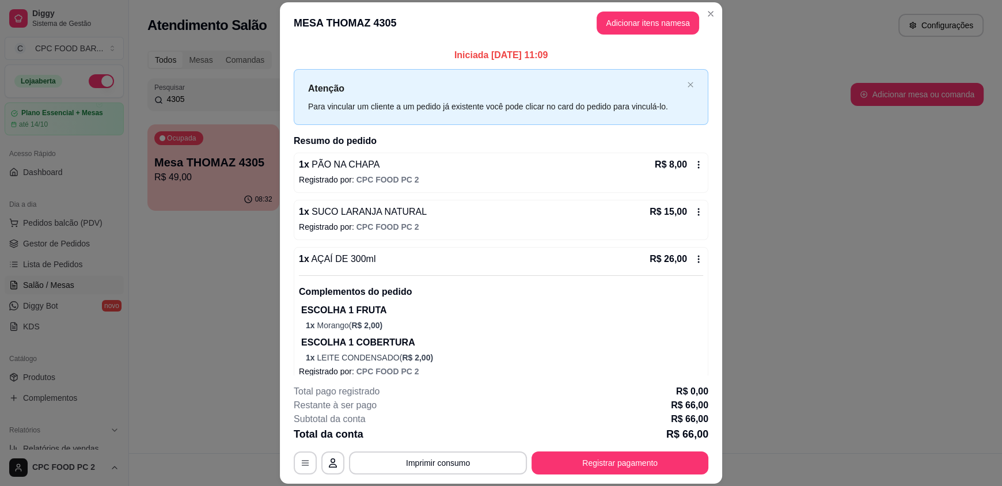
click at [787, 337] on div "**********" at bounding box center [501, 243] width 1002 height 486
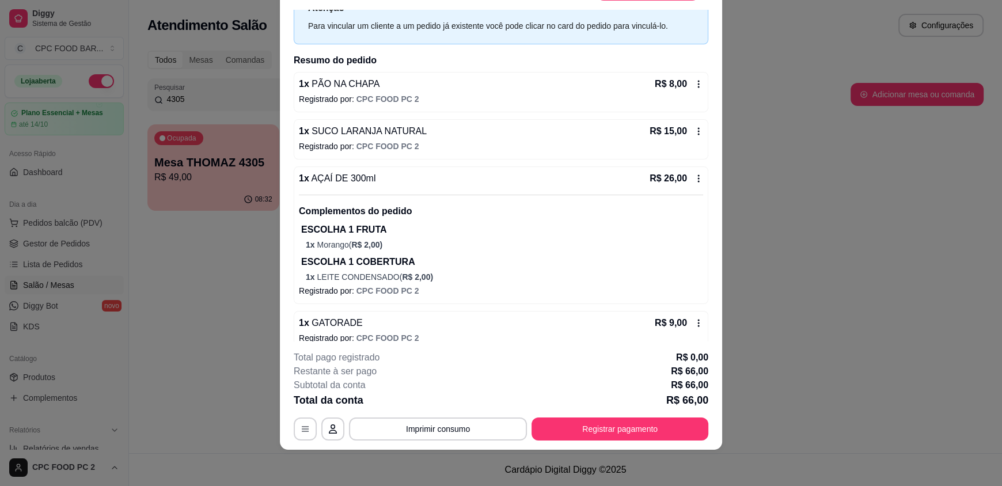
scroll to position [107, 0]
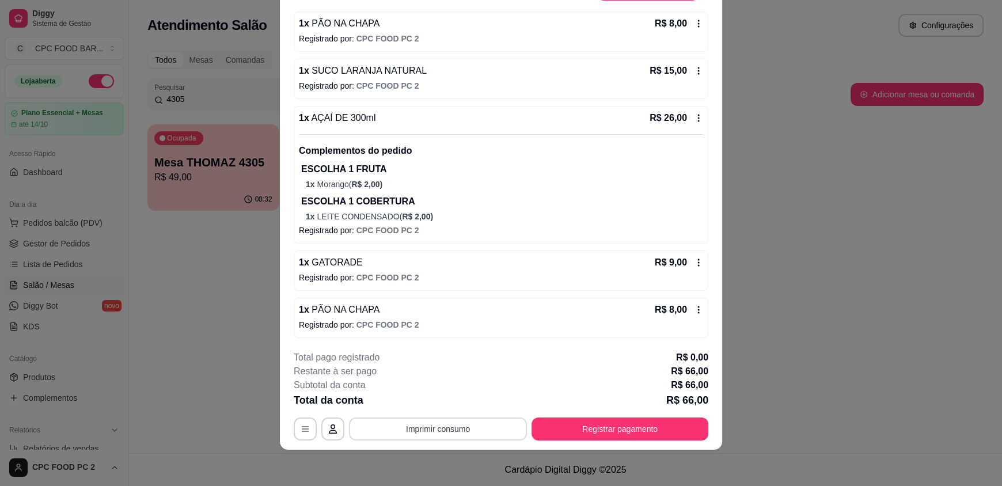
click at [417, 433] on button "Imprimir consumo" at bounding box center [438, 429] width 178 height 23
click at [436, 407] on button "IMPRESSORA" at bounding box center [437, 402] width 81 height 18
click at [592, 434] on button "Registrar pagamento" at bounding box center [621, 429] width 172 height 22
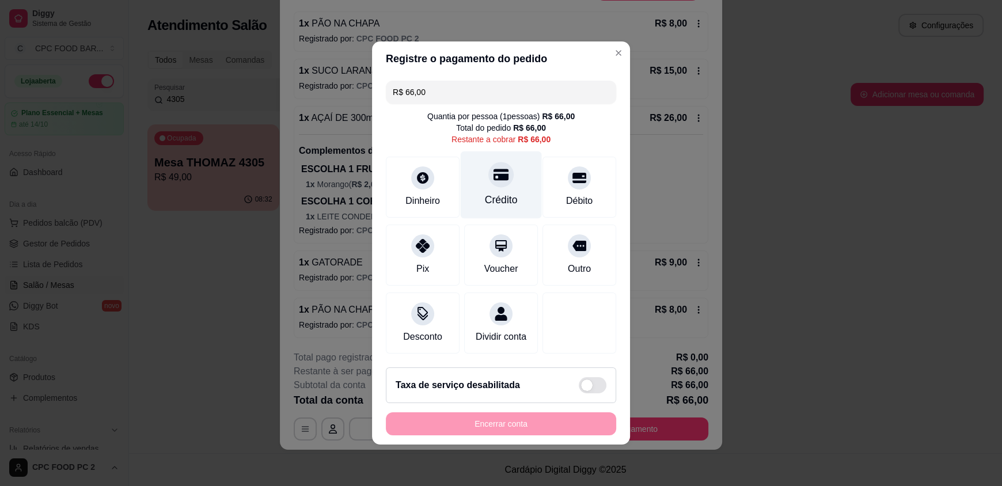
click at [490, 185] on div "Crédito" at bounding box center [501, 184] width 81 height 67
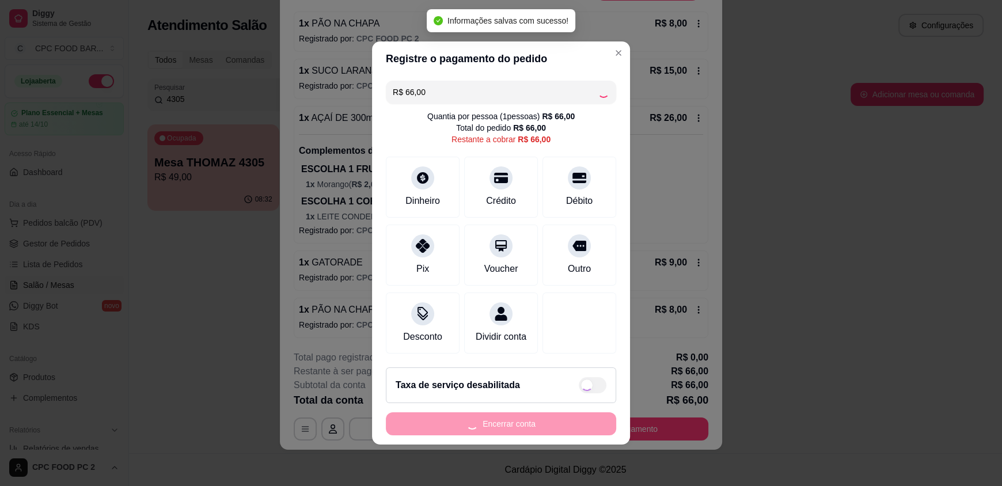
type input "R$ 0,00"
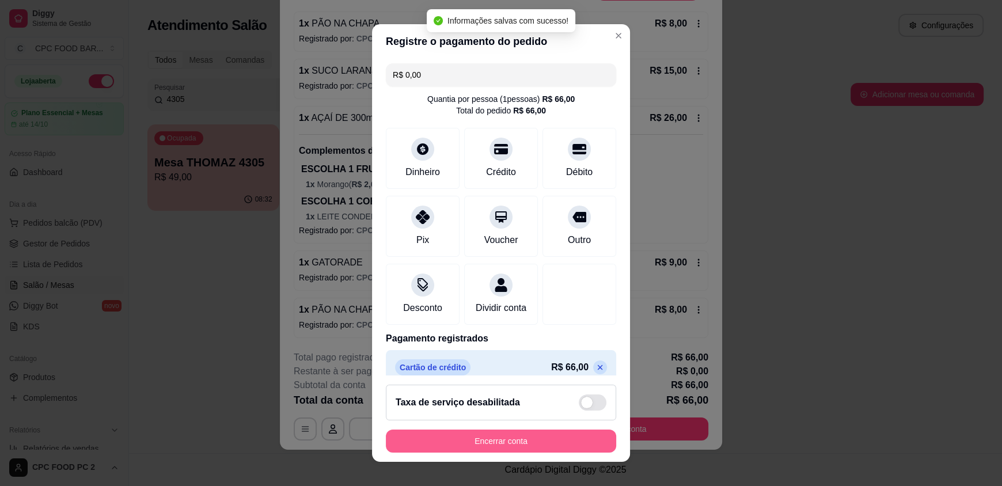
click at [448, 434] on button "Encerrar conta" at bounding box center [501, 441] width 230 height 23
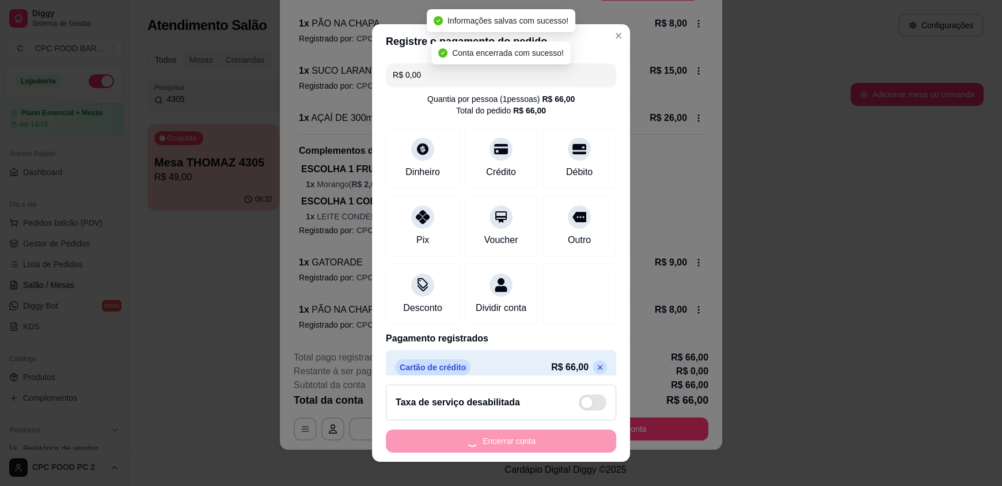
scroll to position [0, 0]
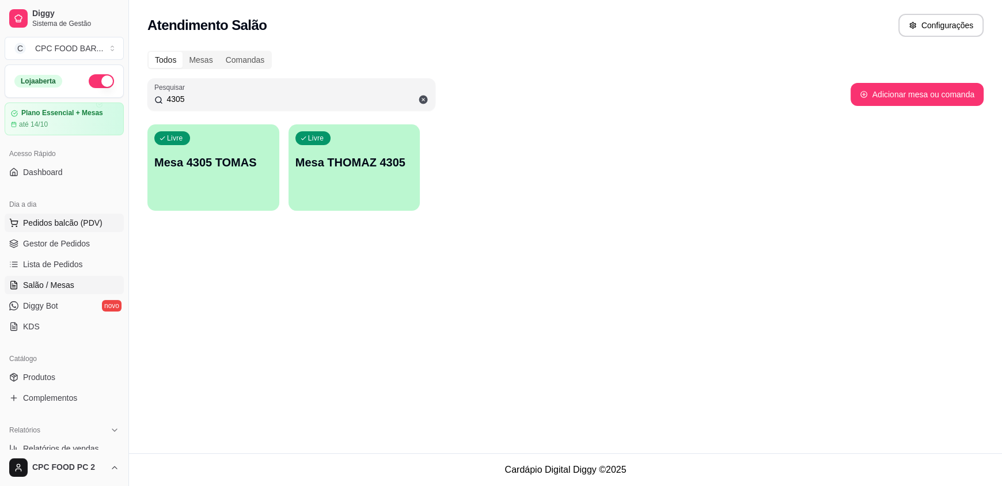
click at [55, 220] on span "Pedidos balcão (PDV)" at bounding box center [62, 223] width 79 height 12
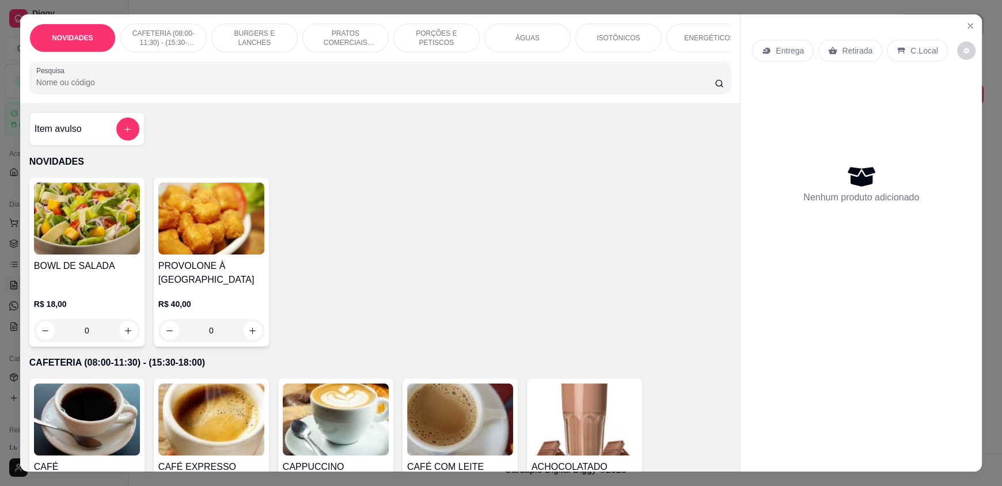
click at [94, 88] on input "Pesquisa" at bounding box center [375, 83] width 679 height 12
click at [139, 88] on input "Pesquisa" at bounding box center [375, 83] width 679 height 12
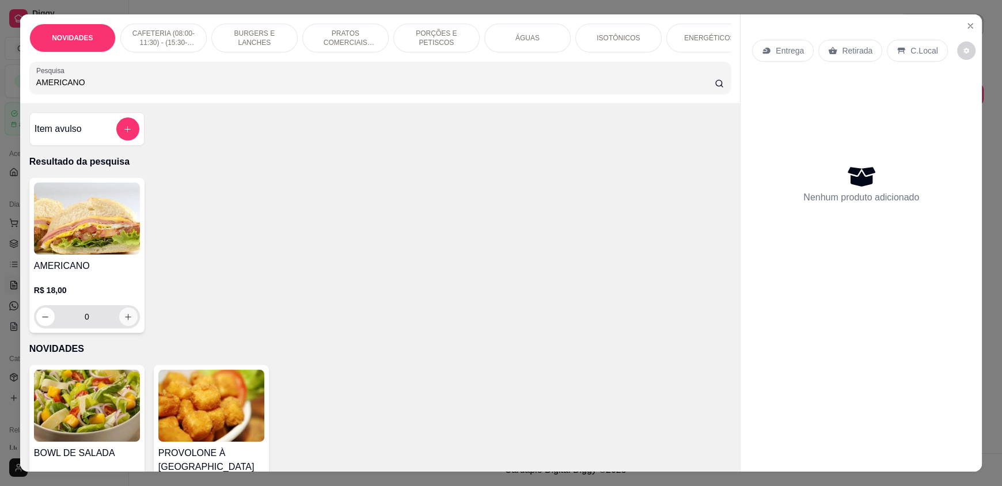
type input "AMERICANO"
click at [124, 321] on icon "increase-product-quantity" at bounding box center [128, 317] width 9 height 9
type input "1"
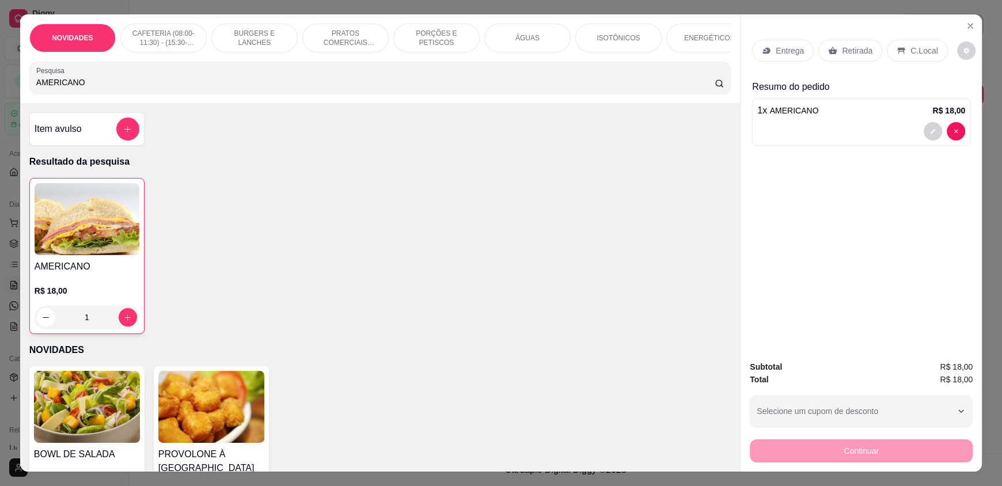
drag, startPoint x: 94, startPoint y: 88, endPoint x: 0, endPoint y: 90, distance: 94.5
click at [0, 90] on div "NOVIDADES CAFETERIA (08:00-11:30) - (15:30-18:00) BURGERS E LANCHES PRATOS COME…" at bounding box center [501, 243] width 1002 height 486
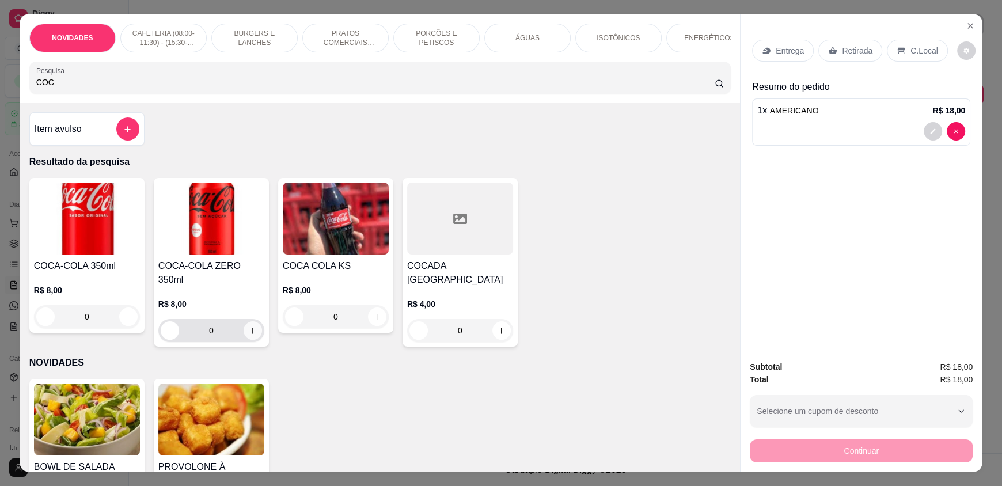
type input "COC"
click at [248, 321] on button "increase-product-quantity" at bounding box center [253, 330] width 18 height 18
type input "1"
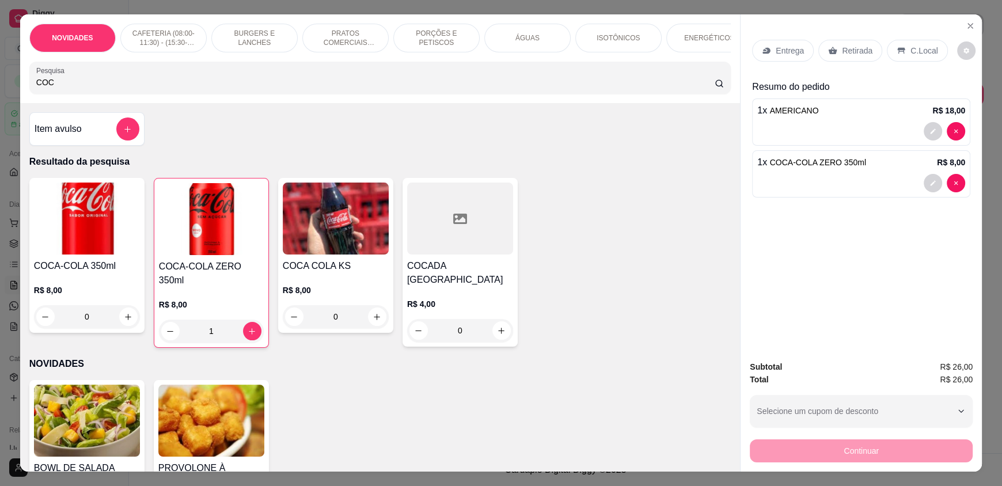
type input "2"
click at [969, 24] on icon "Close" at bounding box center [970, 25] width 9 height 9
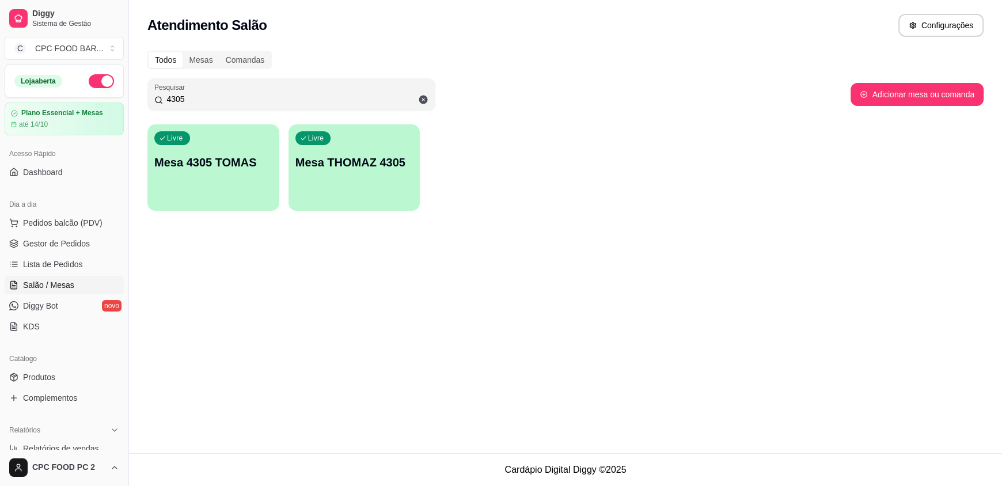
drag, startPoint x: 199, startPoint y: 100, endPoint x: 140, endPoint y: 96, distance: 59.5
click at [140, 96] on div "Todos Mesas Comandas Pesquisar 4305 Adicionar mesa ou comanda Livre Mesa 4305 T…" at bounding box center [565, 134] width 873 height 181
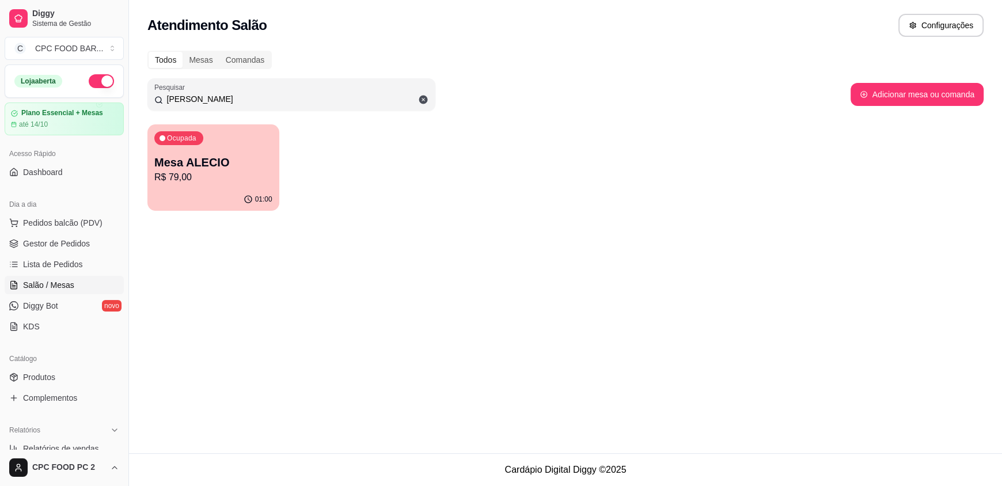
type input "[PERSON_NAME]"
click at [256, 175] on p "R$ 79,00" at bounding box center [213, 177] width 118 height 14
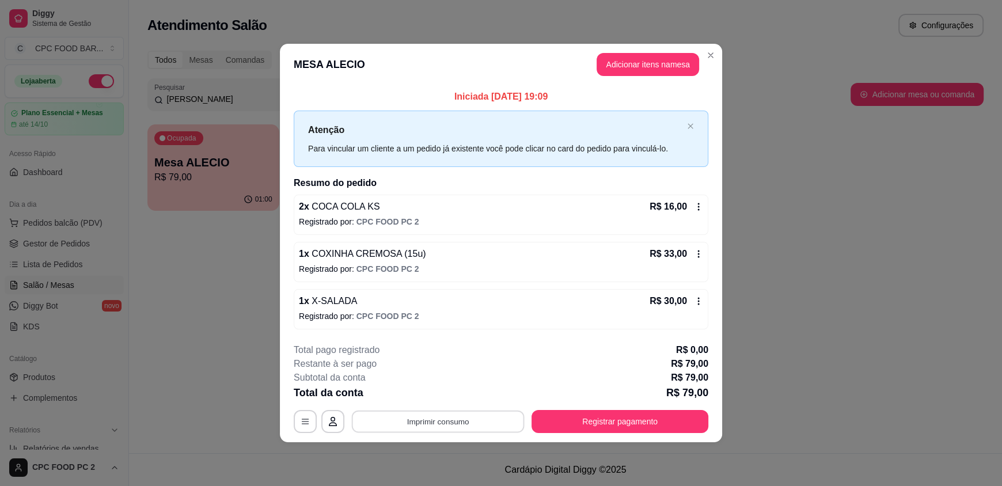
click at [447, 420] on button "Imprimir consumo" at bounding box center [438, 421] width 173 height 22
click at [444, 397] on button "IMPRESSORA" at bounding box center [441, 394] width 81 height 18
click at [572, 420] on button "Registrar pagamento" at bounding box center [621, 421] width 172 height 22
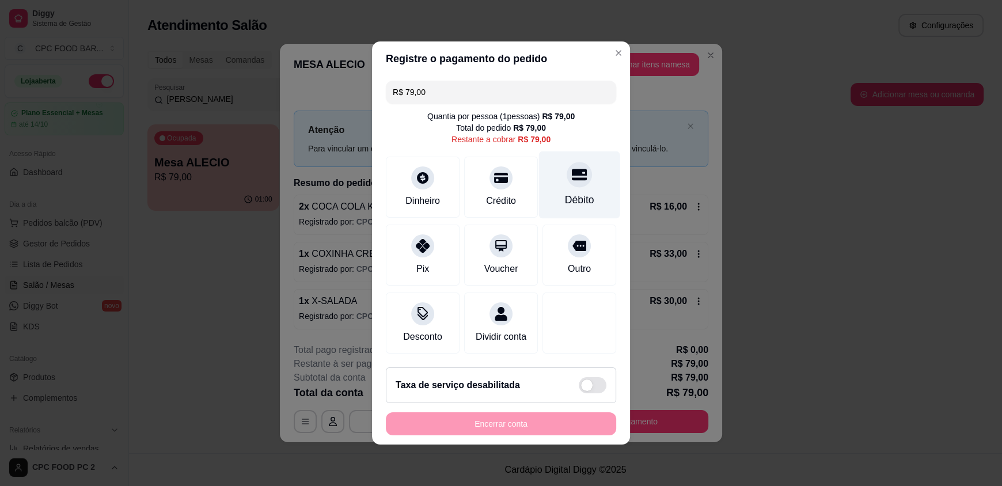
click at [573, 184] on div "Débito" at bounding box center [579, 184] width 81 height 67
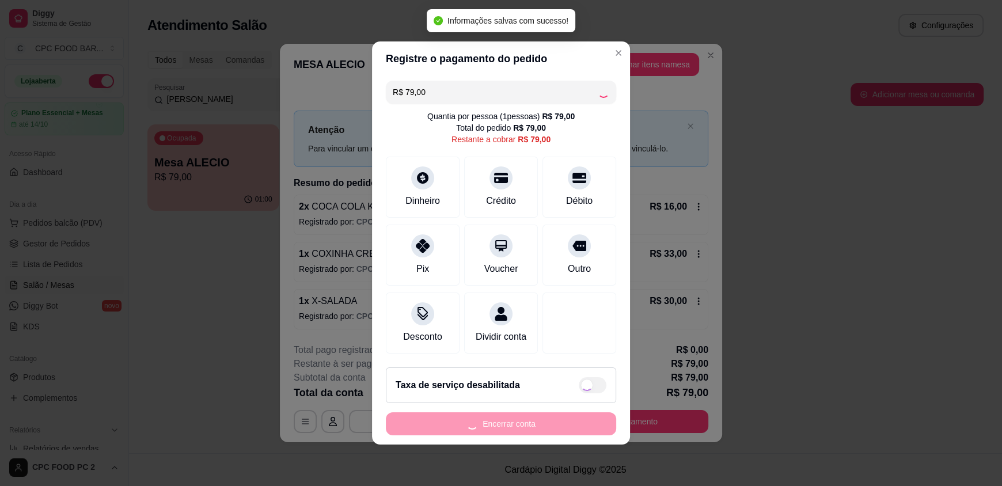
type input "R$ 0,00"
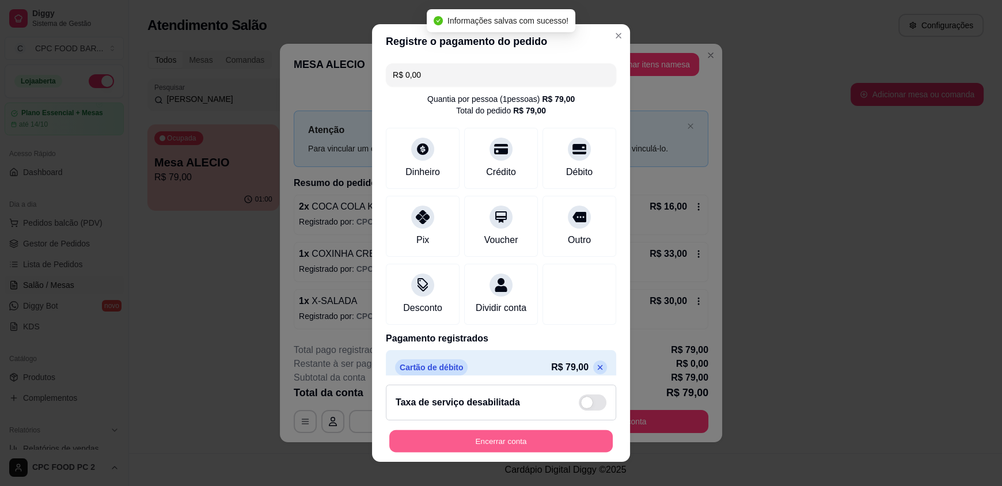
click at [492, 447] on button "Encerrar conta" at bounding box center [500, 441] width 223 height 22
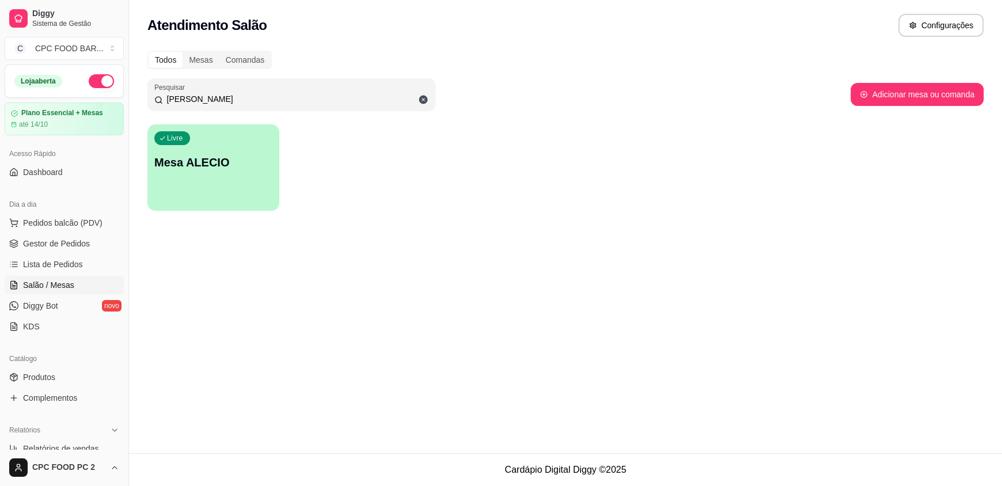
drag, startPoint x: 307, startPoint y: 101, endPoint x: 0, endPoint y: 92, distance: 307.1
click at [0, 92] on div "Diggy Sistema de Gestão C CPC FOOD BAR ... Loja aberta Plano Essencial + Mesas …" at bounding box center [501, 243] width 1002 height 486
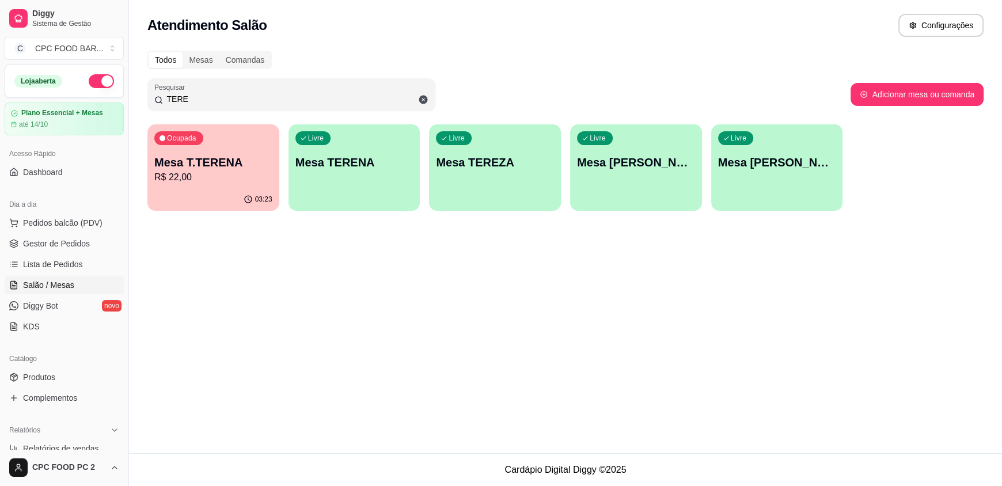
type input "TERE"
click at [194, 154] on p "Mesa T.TERENA" at bounding box center [213, 162] width 118 height 16
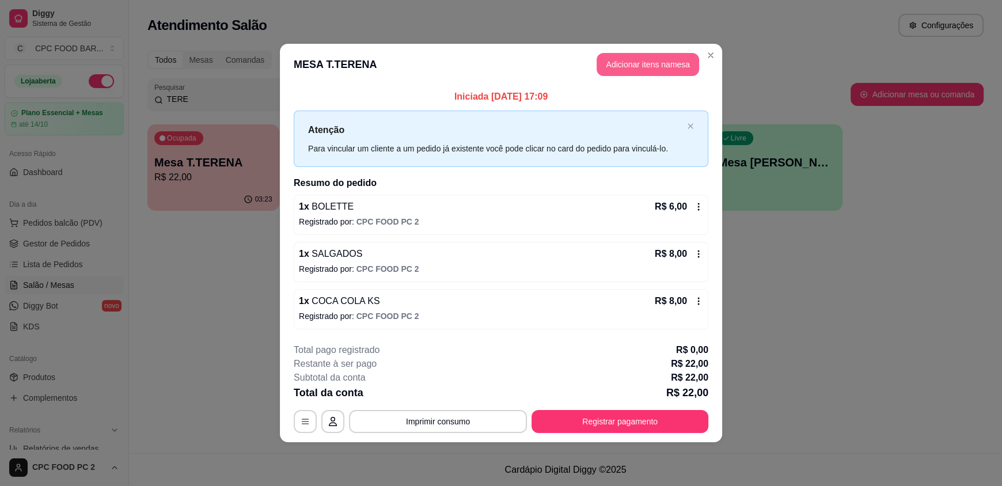
click at [615, 62] on button "Adicionar itens na mesa" at bounding box center [648, 64] width 103 height 23
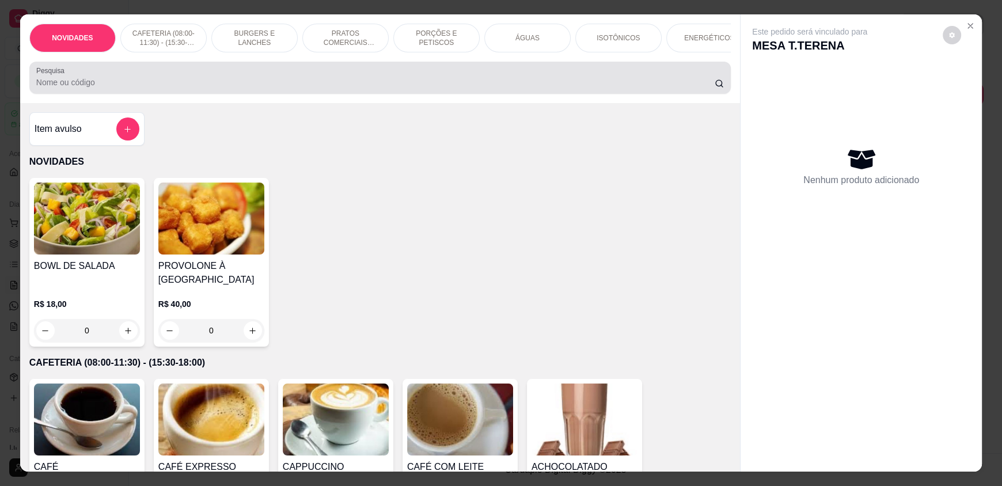
click at [316, 94] on div "Pesquisa" at bounding box center [380, 78] width 702 height 32
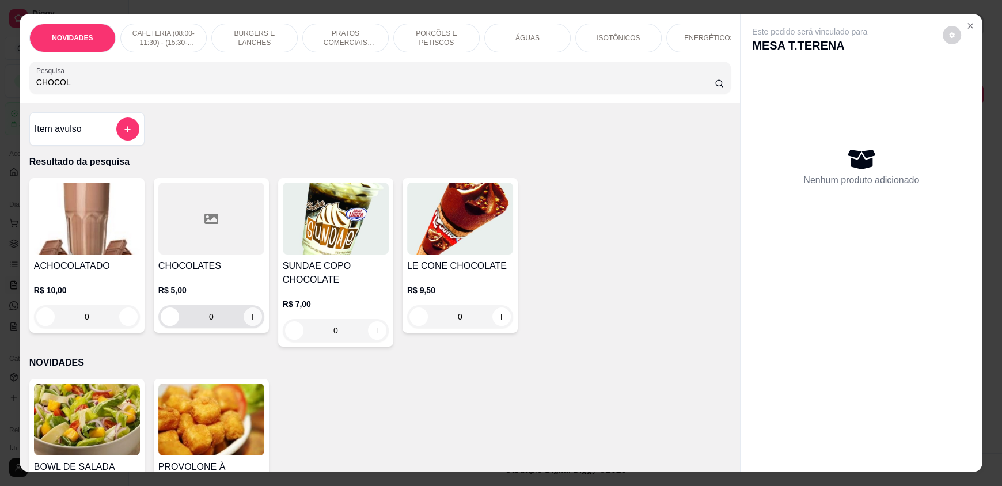
type input "CHOCOL"
click at [249, 321] on icon "increase-product-quantity" at bounding box center [253, 317] width 9 height 9
type input "1"
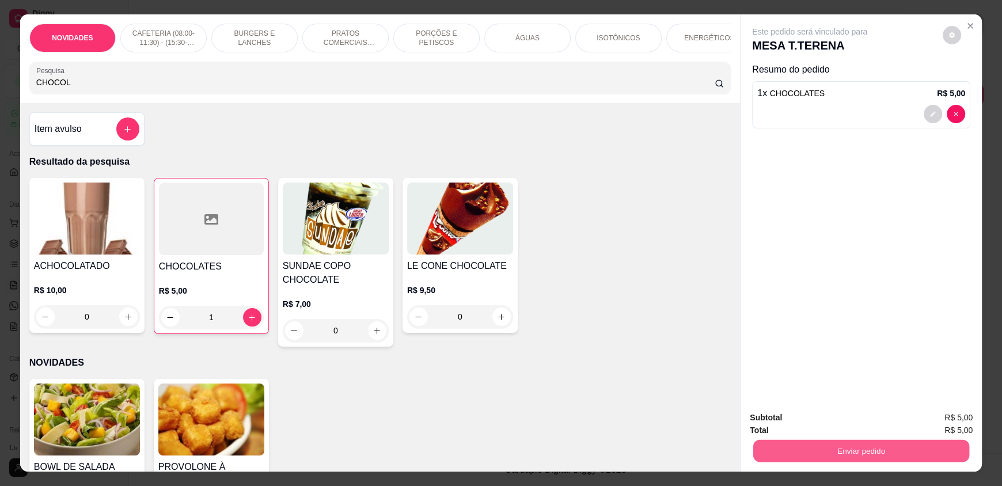
click at [832, 448] on button "Enviar pedido" at bounding box center [861, 450] width 216 height 22
click at [810, 425] on button "Não registrar e enviar pedido" at bounding box center [823, 422] width 116 height 21
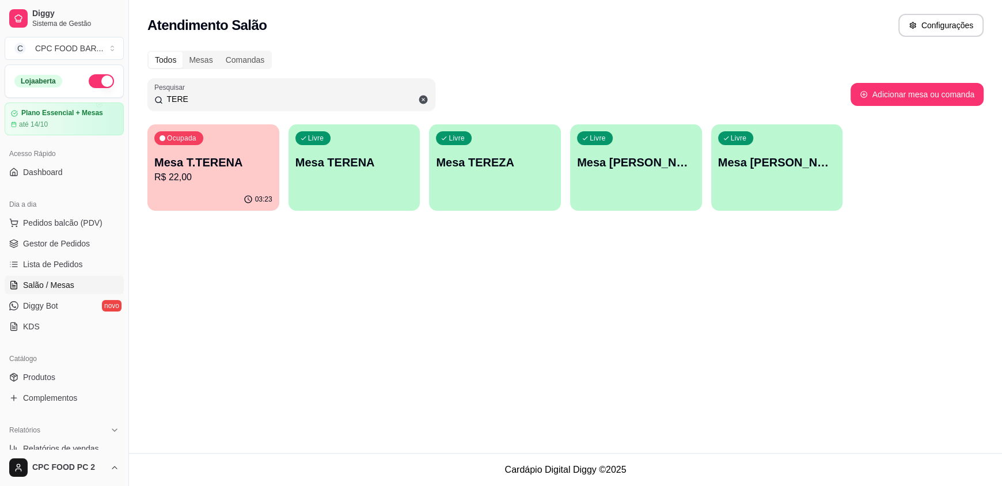
drag, startPoint x: 98, startPoint y: 97, endPoint x: 70, endPoint y: 98, distance: 28.2
click at [70, 98] on div "Diggy Sistema de Gestão C CPC FOOD BAR ... Loja aberta Plano Essencial + Mesas …" at bounding box center [501, 243] width 1002 height 486
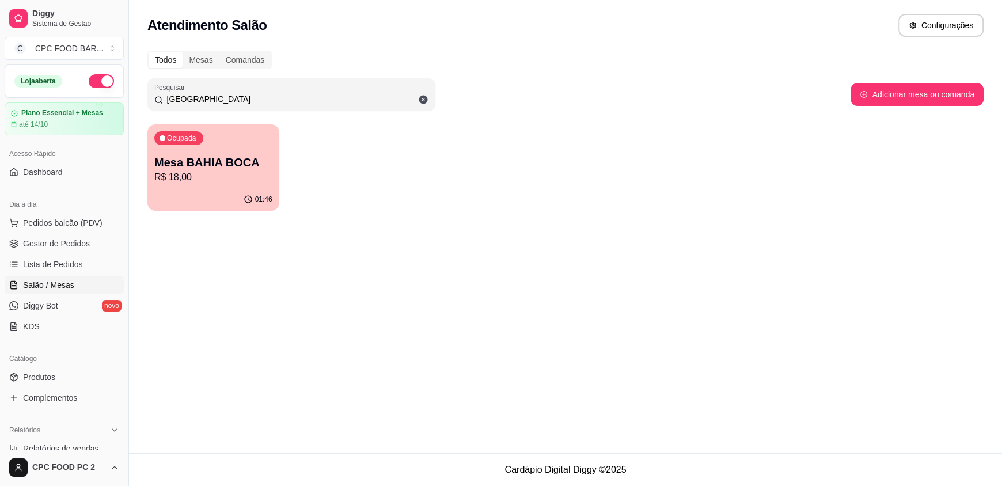
type input "[GEOGRAPHIC_DATA]"
click at [182, 156] on p "Mesa BAHIA BOCA" at bounding box center [213, 162] width 118 height 16
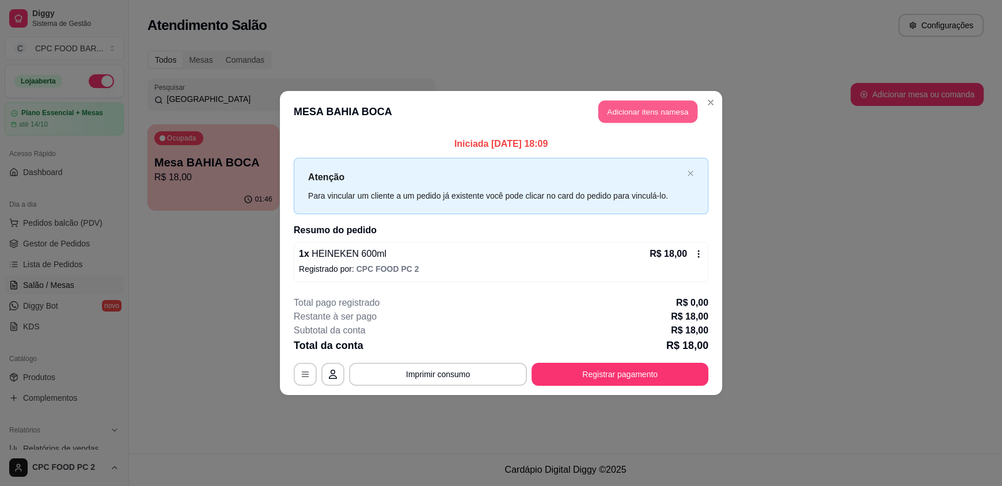
click at [625, 120] on button "Adicionar itens na mesa" at bounding box center [647, 112] width 99 height 22
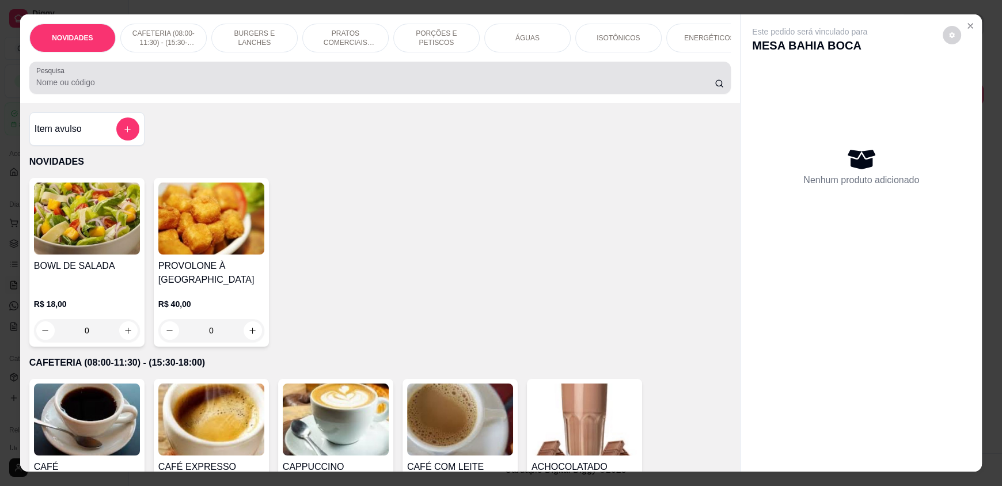
click at [406, 87] on input "Pesquisa" at bounding box center [375, 83] width 679 height 12
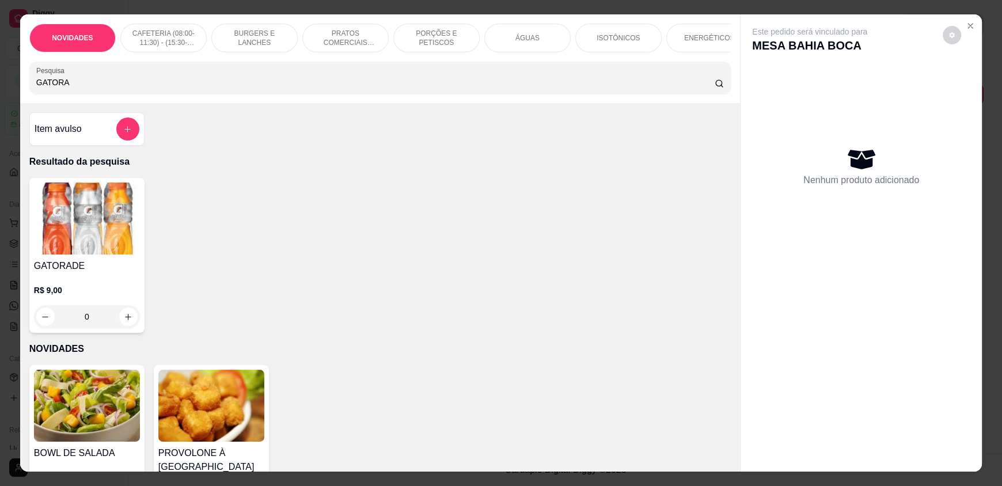
type input "GATORA"
click at [119, 319] on button "increase-product-quantity" at bounding box center [128, 317] width 18 height 18
type input "1"
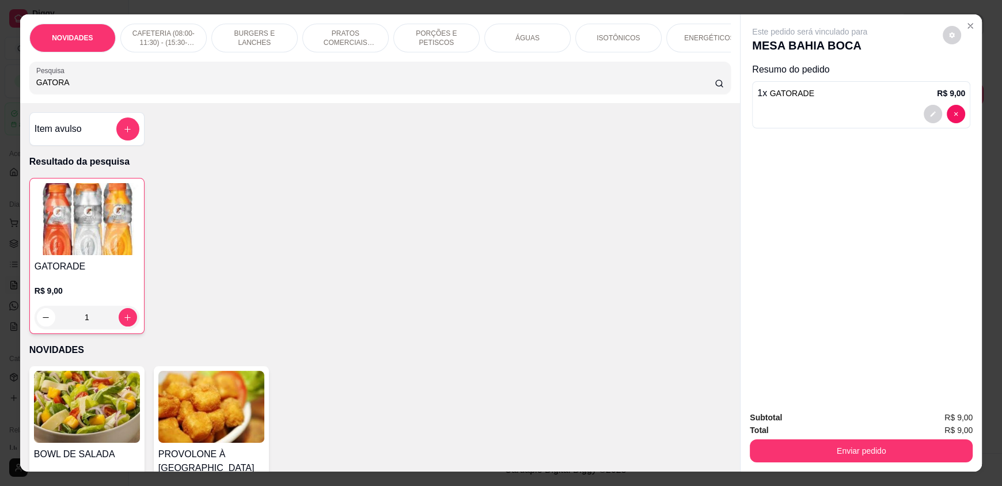
drag, startPoint x: 80, startPoint y: 87, endPoint x: 1, endPoint y: 84, distance: 79.5
click at [0, 86] on div "NOVIDADES CAFETERIA (08:00-11:30) - (15:30-18:00) BURGERS E LANCHES PRATOS COME…" at bounding box center [501, 243] width 1002 height 486
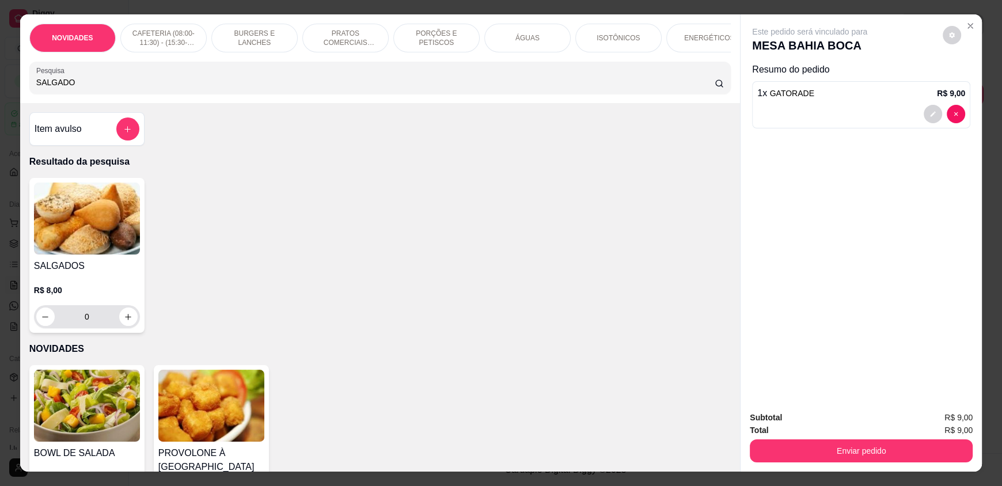
type input "SALGADO"
click at [119, 326] on button "increase-product-quantity" at bounding box center [128, 317] width 18 height 18
type input "1"
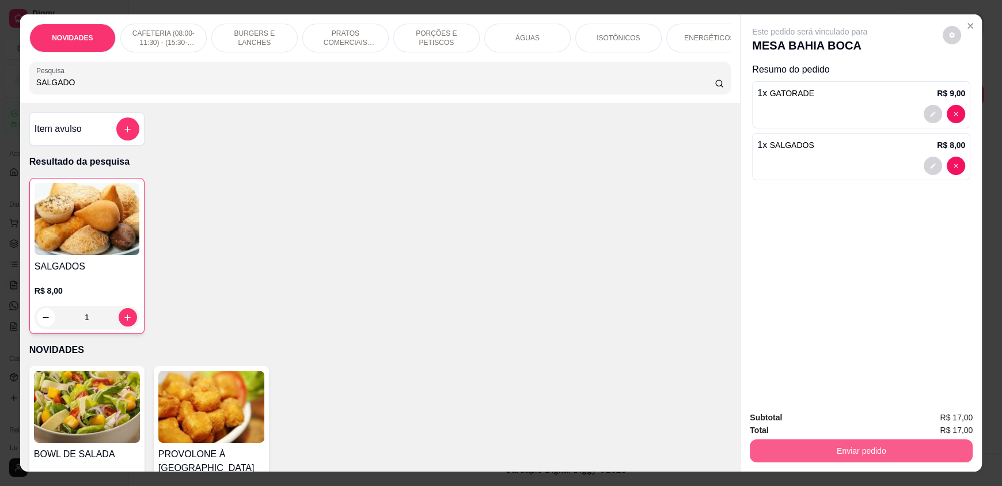
click at [788, 445] on button "Enviar pedido" at bounding box center [861, 450] width 223 height 23
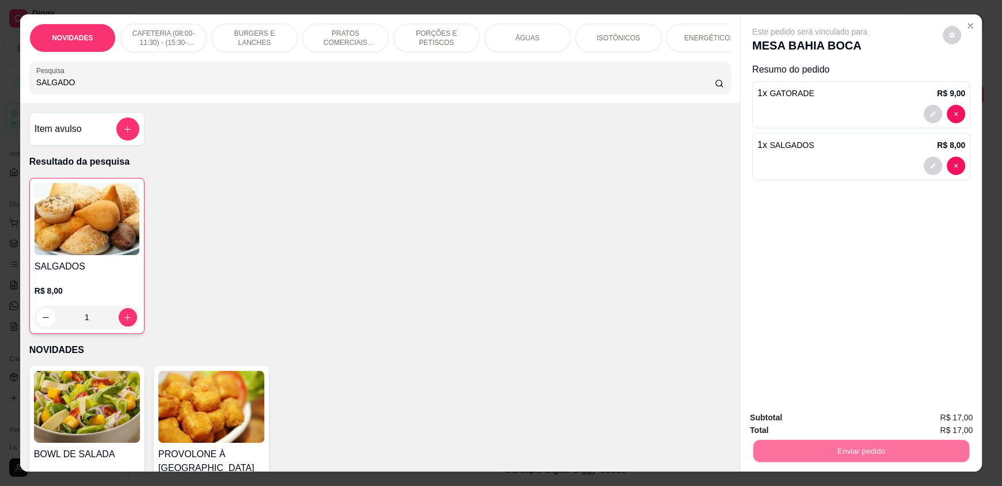
click at [785, 422] on button "Não registrar e enviar pedido" at bounding box center [823, 423] width 120 height 22
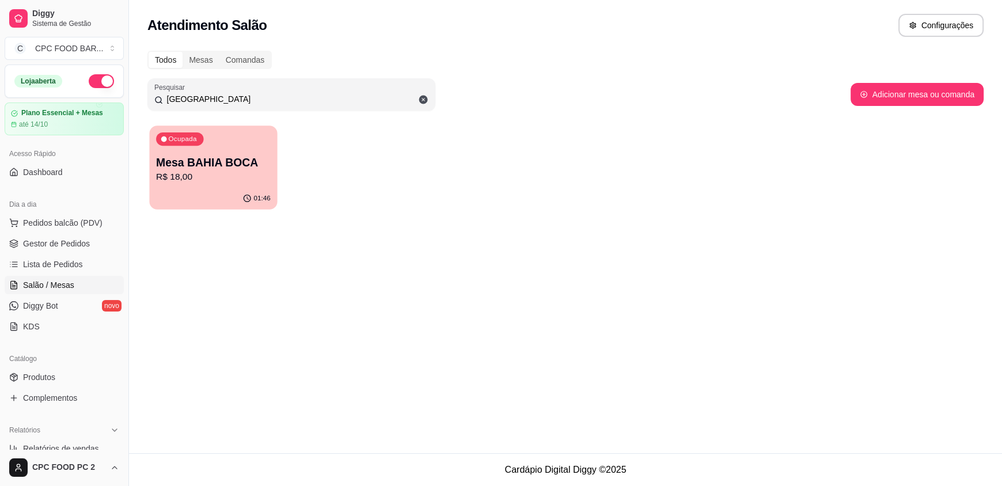
click at [243, 176] on p "R$ 18,00" at bounding box center [213, 176] width 115 height 13
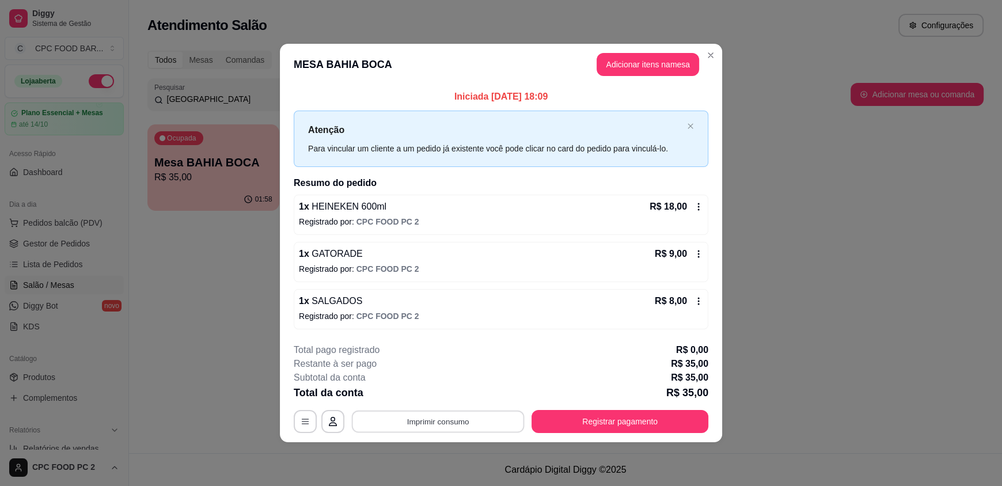
click at [388, 419] on button "Imprimir consumo" at bounding box center [438, 421] width 173 height 22
click at [447, 396] on button "IMPRESSORA" at bounding box center [441, 394] width 81 height 18
click at [698, 249] on icon at bounding box center [698, 253] width 9 height 9
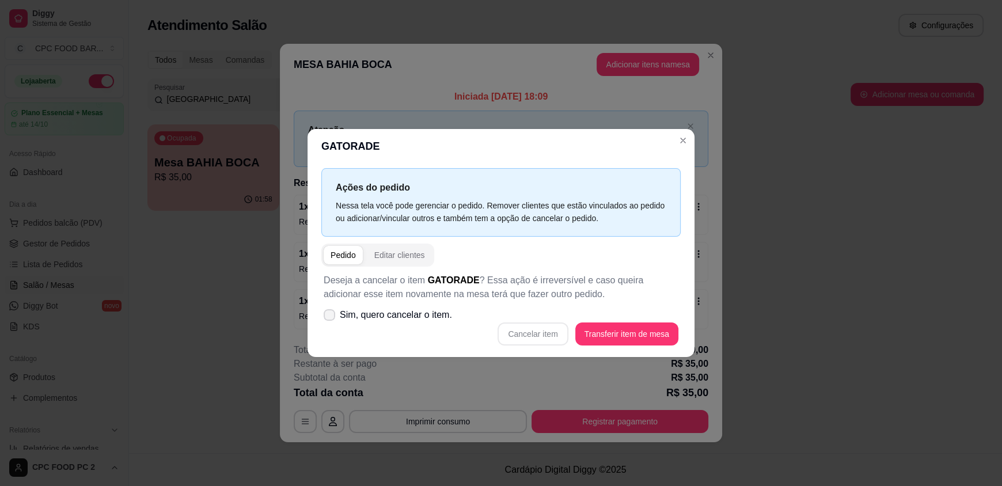
click at [378, 316] on span "Sim, quero cancelar o item." at bounding box center [396, 315] width 112 height 14
click at [331, 317] on input "Sim, quero cancelar o item." at bounding box center [326, 320] width 7 height 7
checkbox input "true"
click at [539, 341] on button "Cancelar item" at bounding box center [533, 334] width 69 height 22
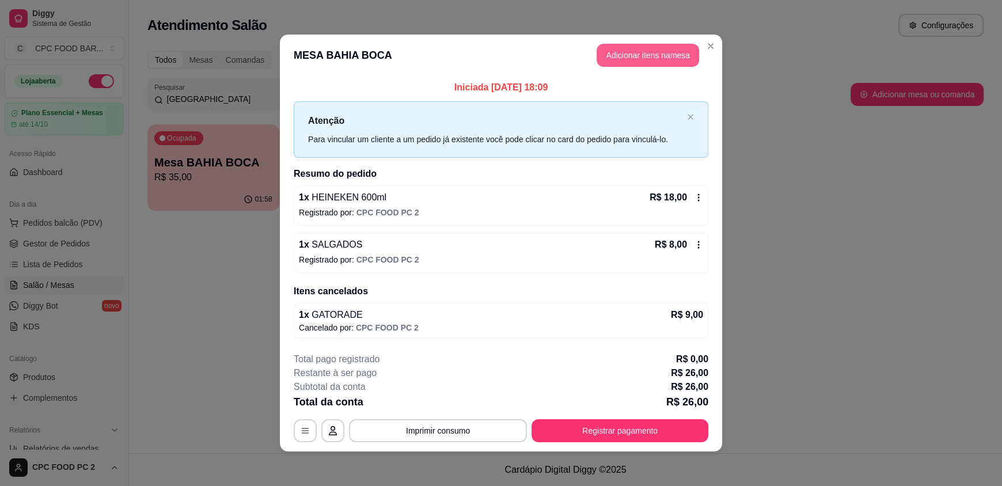
click at [630, 50] on button "Adicionar itens na mesa" at bounding box center [648, 55] width 103 height 23
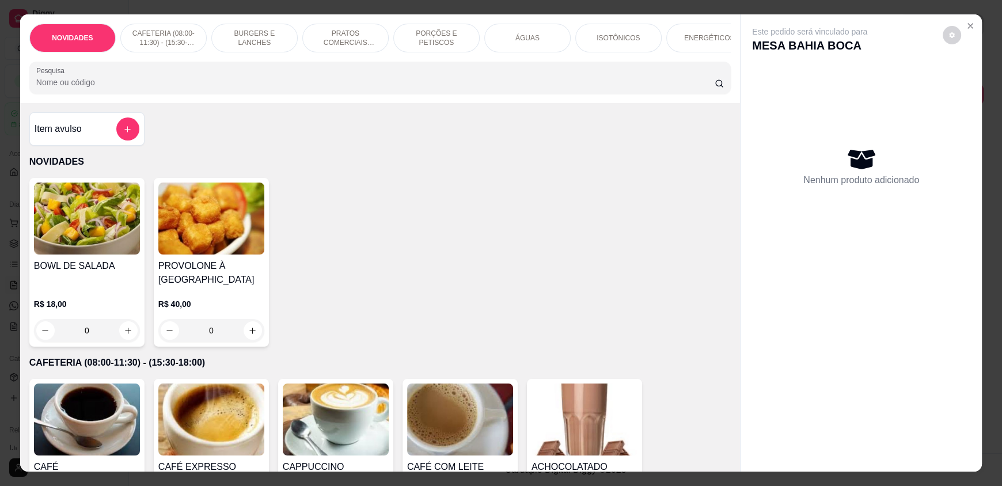
click at [481, 88] on input "Pesquisa" at bounding box center [375, 83] width 679 height 12
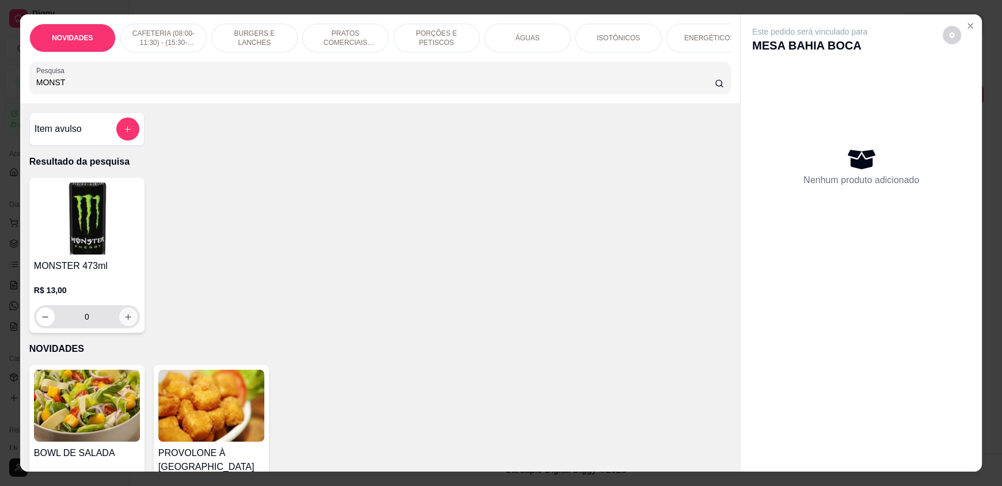
type input "MONST"
click at [124, 321] on icon "increase-product-quantity" at bounding box center [128, 317] width 9 height 9
type input "1"
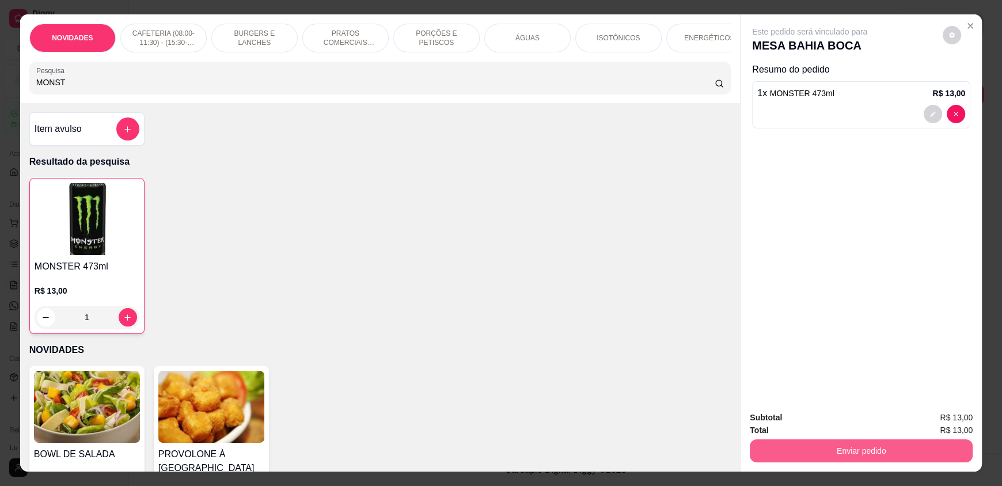
click at [794, 446] on button "Enviar pedido" at bounding box center [861, 450] width 223 height 23
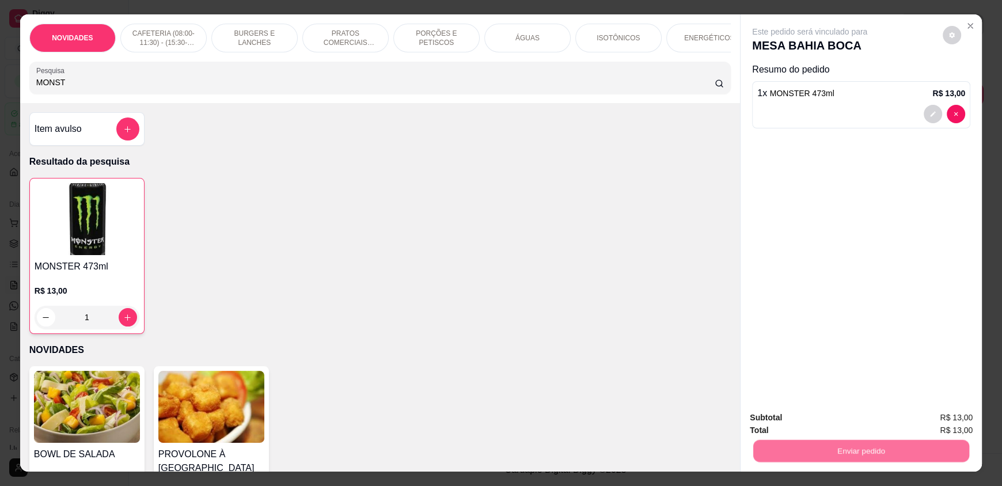
click at [793, 425] on button "Não registrar e enviar pedido" at bounding box center [823, 423] width 120 height 22
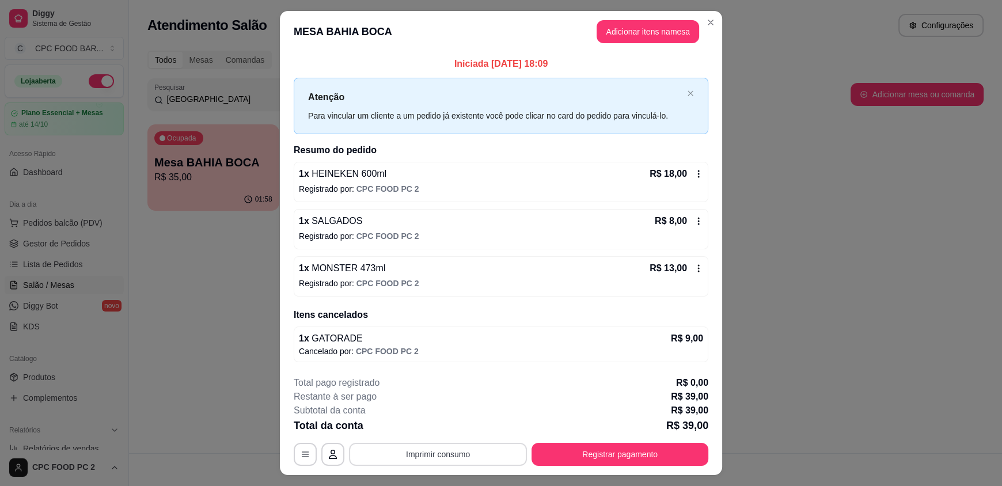
click at [460, 445] on button "Imprimir consumo" at bounding box center [438, 454] width 178 height 23
click at [413, 423] on button "IMPRESSORA" at bounding box center [437, 427] width 81 height 18
click at [597, 453] on button "Registrar pagamento" at bounding box center [620, 454] width 177 height 23
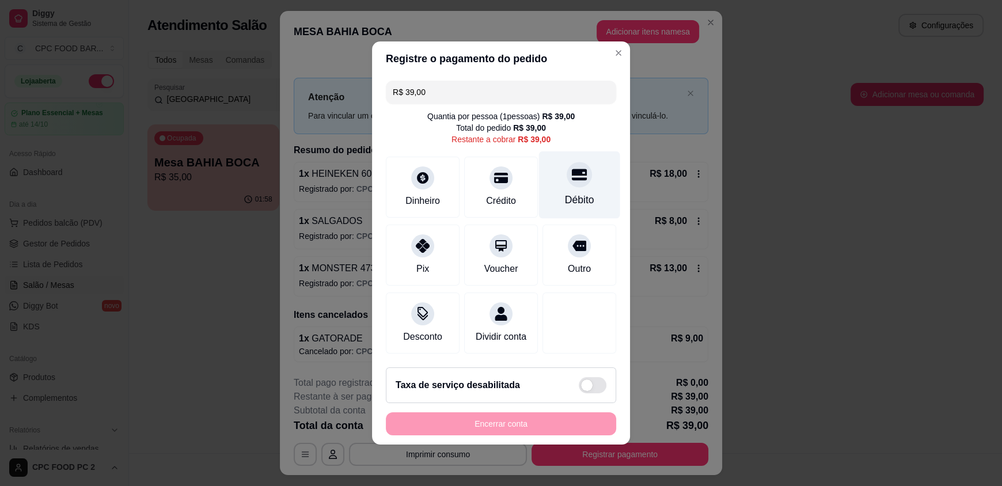
click at [571, 204] on div "Débito" at bounding box center [579, 184] width 81 height 67
type input "R$ 0,00"
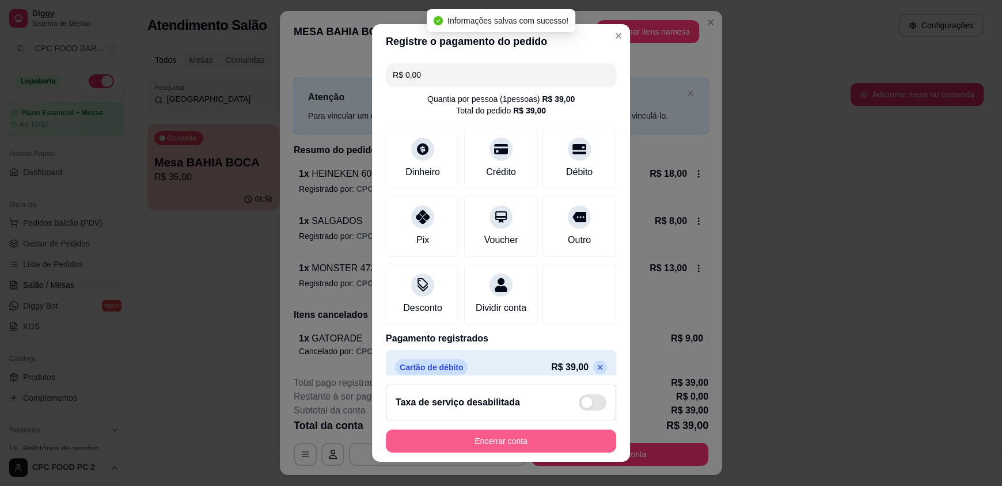
click at [543, 437] on button "Encerrar conta" at bounding box center [501, 441] width 230 height 23
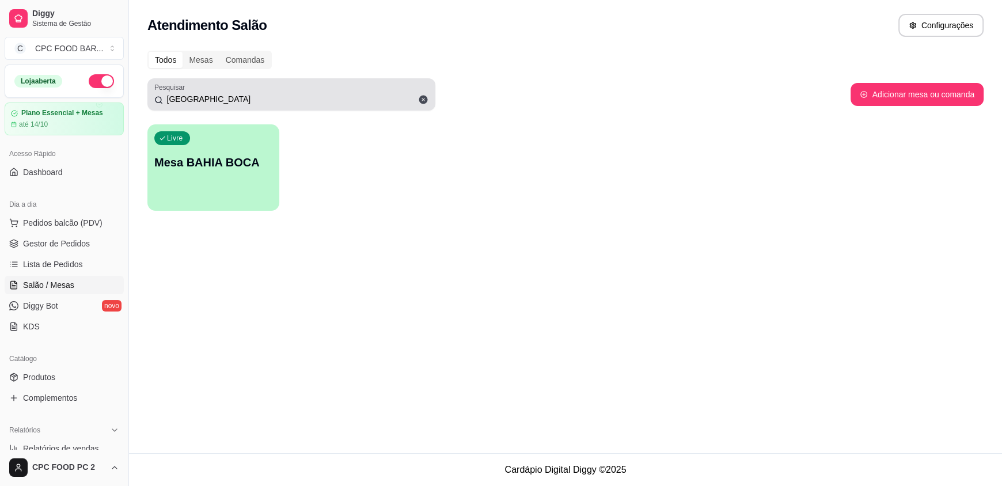
click at [422, 100] on icon at bounding box center [423, 100] width 9 height 9
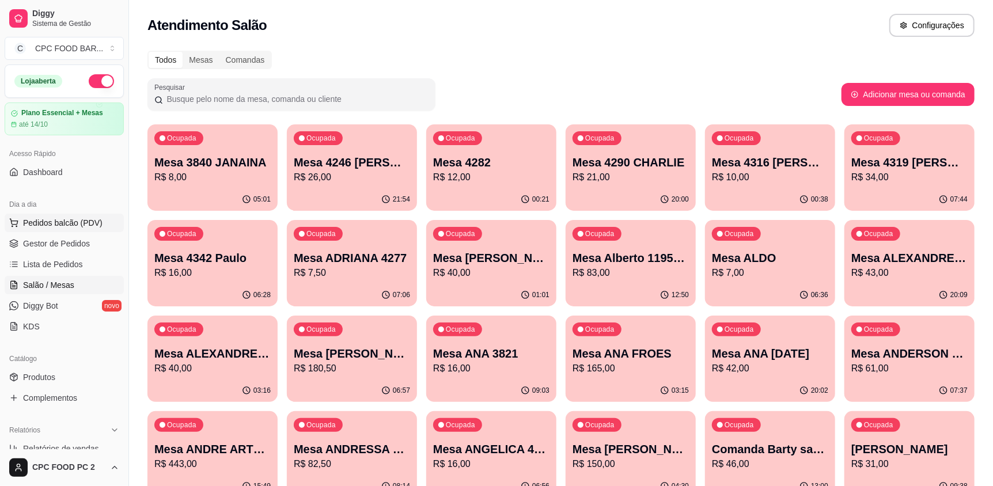
click at [36, 224] on span "Pedidos balcão (PDV)" at bounding box center [62, 223] width 79 height 12
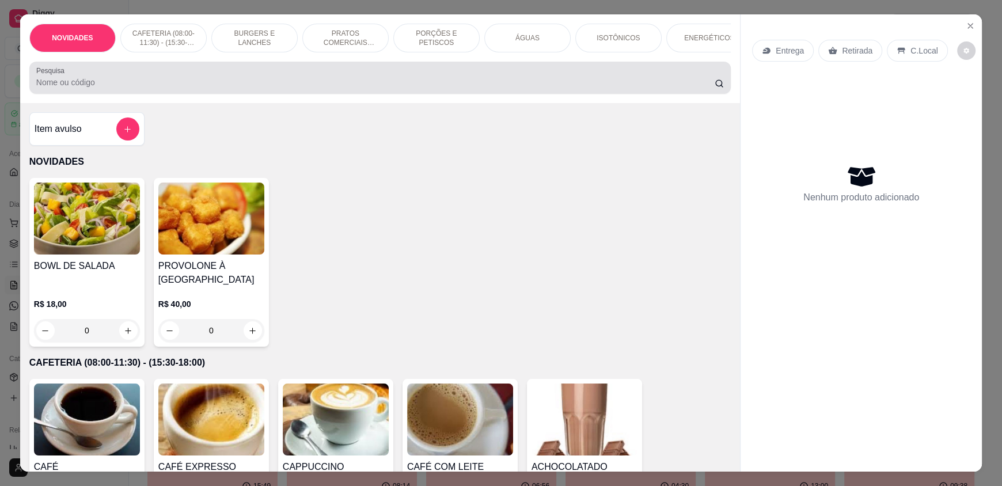
click at [185, 84] on div at bounding box center [380, 77] width 688 height 23
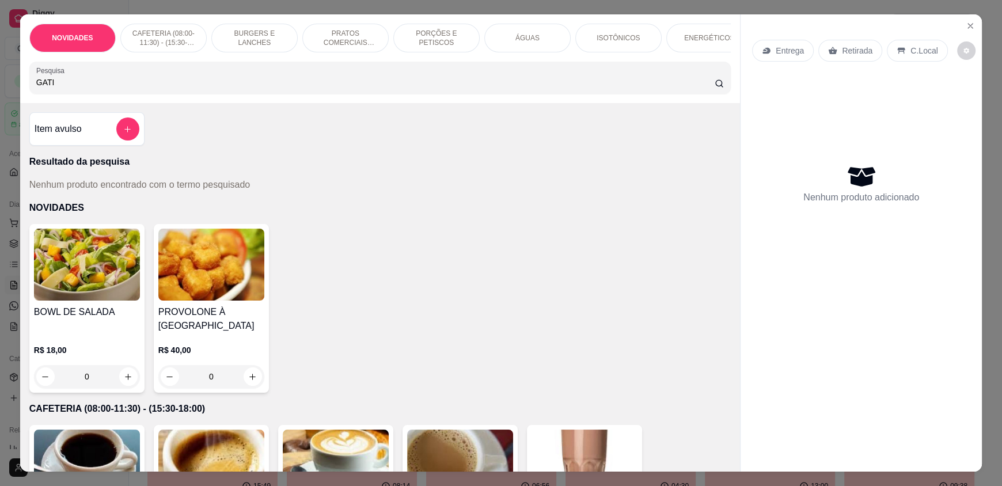
type input "GAT"
